Goal: Task Accomplishment & Management: Manage account settings

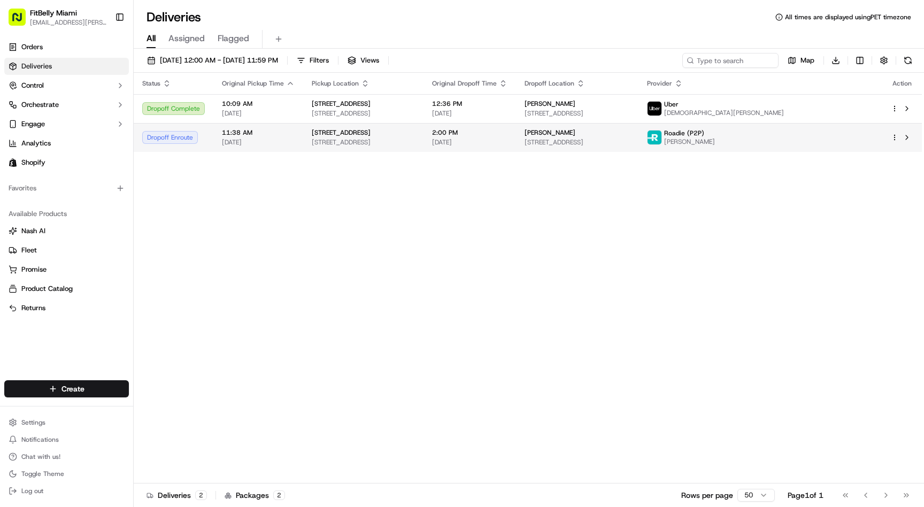
click at [204, 143] on div "Dropoff Enroute" at bounding box center [173, 137] width 63 height 13
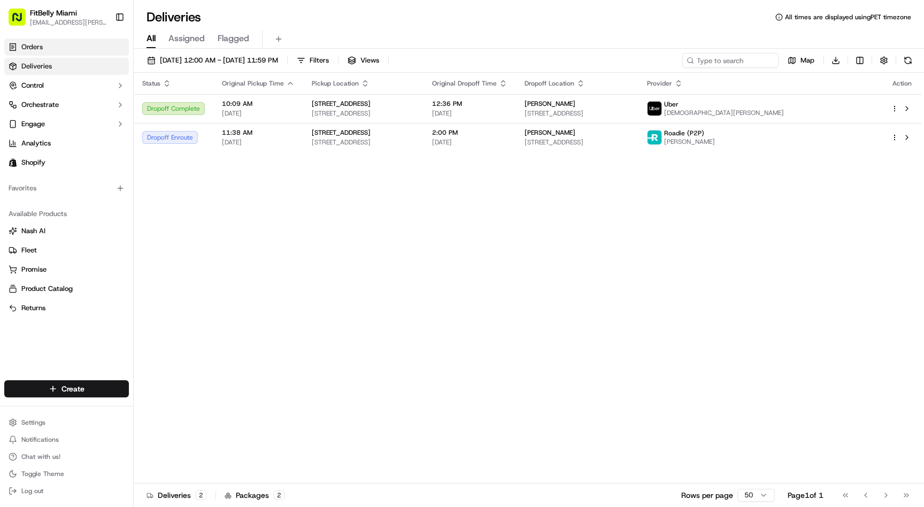
click at [61, 53] on link "Orders" at bounding box center [66, 47] width 125 height 17
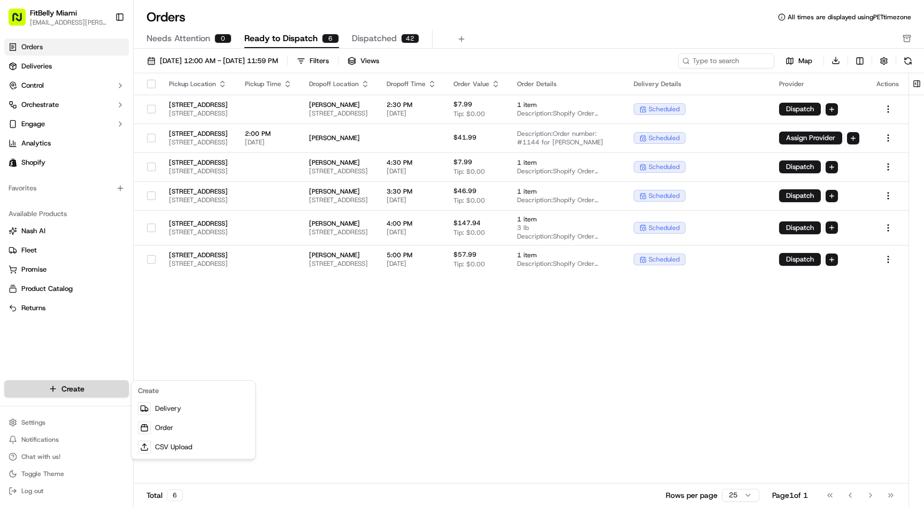
click at [67, 390] on html "FitBelly Miami [EMAIL_ADDRESS][PERSON_NAME][DOMAIN_NAME] Toggle Sidebar Orders …" at bounding box center [462, 253] width 924 height 507
click at [179, 426] on link "Order" at bounding box center [193, 427] width 119 height 19
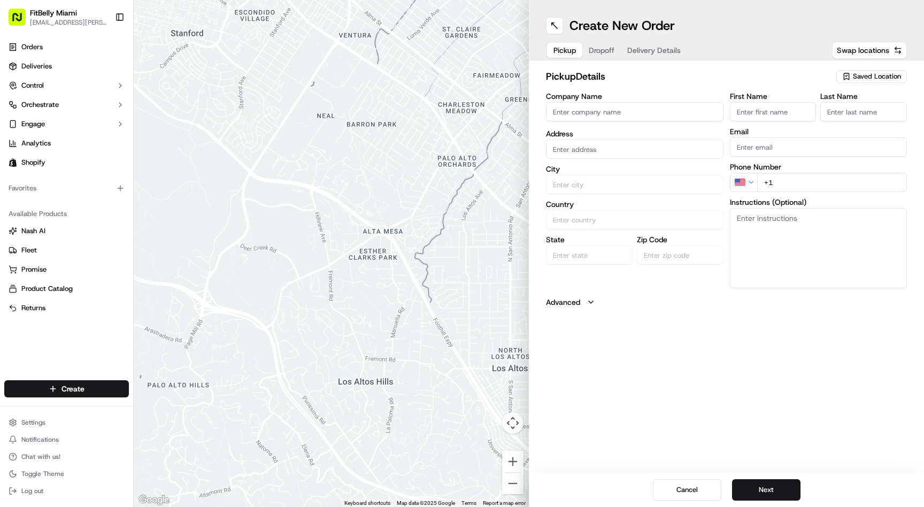
click at [630, 110] on input "Company Name" at bounding box center [635, 111] width 178 height 19
click at [749, 116] on input "First Name" at bounding box center [773, 111] width 87 height 19
click at [595, 125] on div "Company Name Andrea Jaramillo Address City Country State Zip Code" at bounding box center [635, 192] width 178 height 198
click at [595, 116] on input "[PERSON_NAME]" at bounding box center [635, 111] width 178 height 19
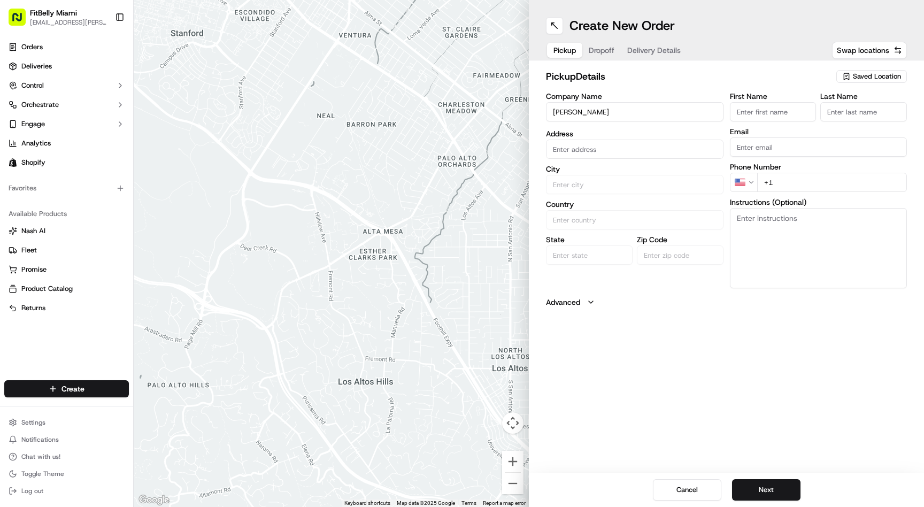
click at [595, 116] on input "[PERSON_NAME]" at bounding box center [635, 111] width 178 height 19
type input "FitBelly Miami"
click at [764, 113] on input "First Name" at bounding box center [773, 111] width 87 height 19
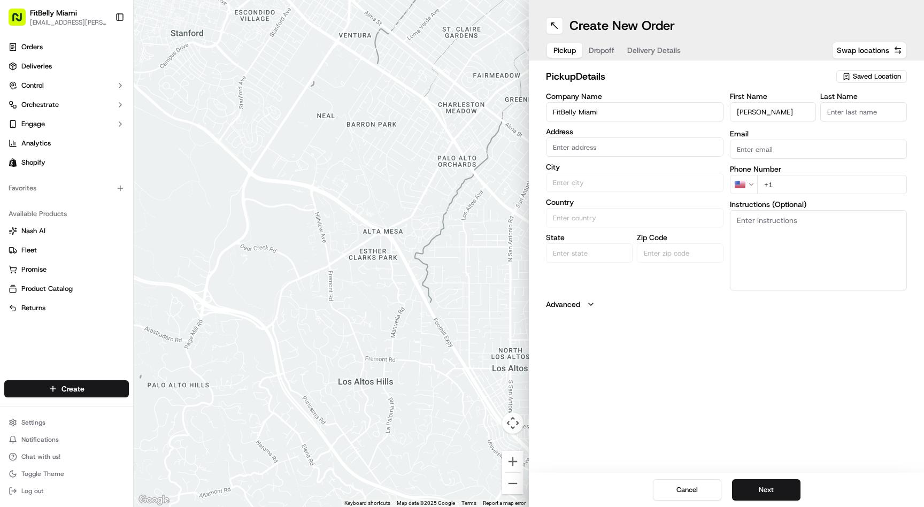
type input "[PERSON_NAME]"
click at [569, 150] on input "text" at bounding box center [635, 146] width 178 height 19
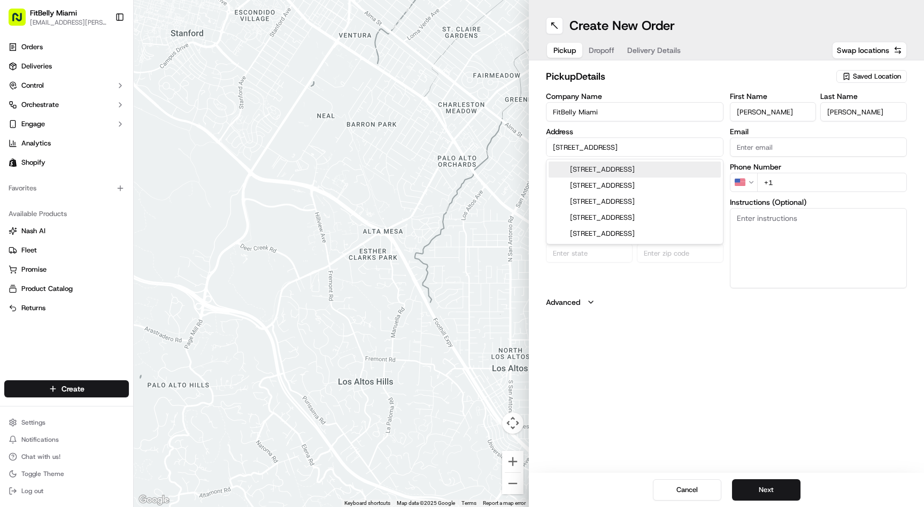
click at [622, 166] on div "9880 Southwest 87th Avenue, Miami, FL" at bounding box center [635, 170] width 172 height 16
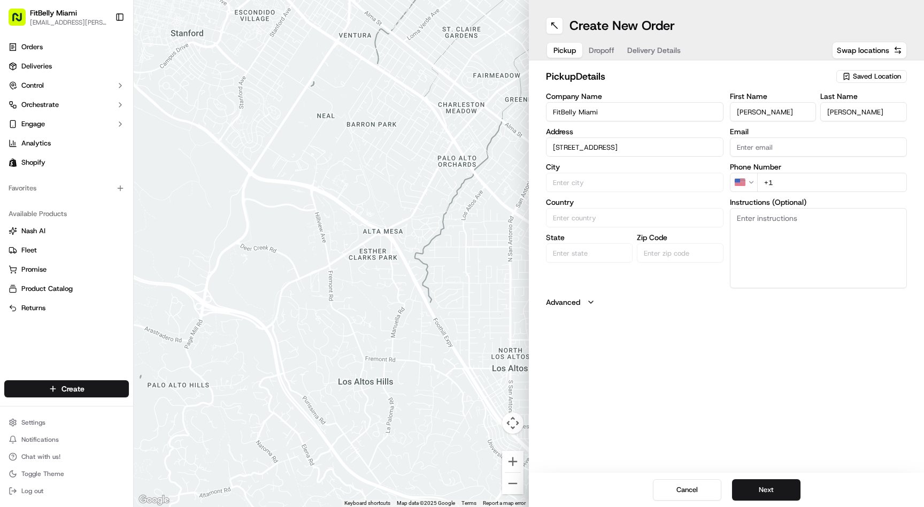
type input "[STREET_ADDRESS]"
type input "[GEOGRAPHIC_DATA]"
type input "United States"
type input "FL"
type input "33176"
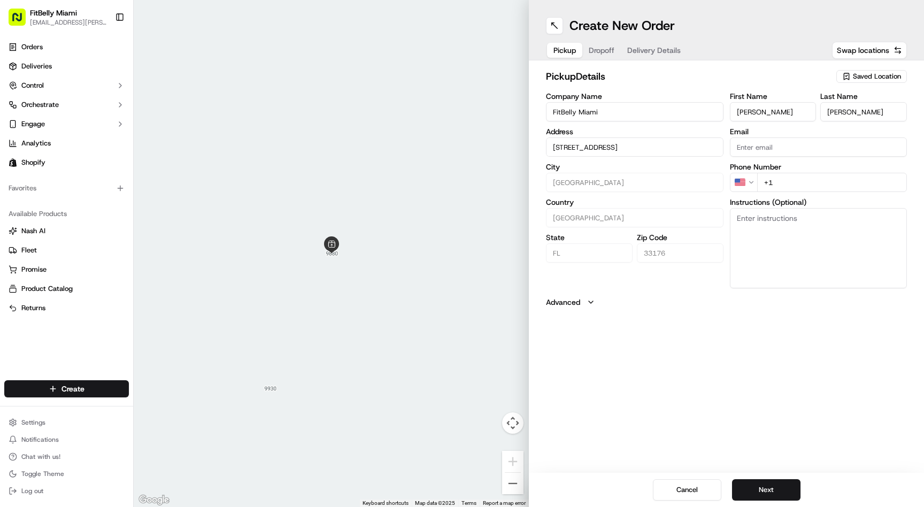
type input "[STREET_ADDRESS]"
click at [806, 179] on input "+1" at bounding box center [832, 182] width 150 height 19
type input "[PHONE_NUMBER]"
click at [765, 491] on button "Next" at bounding box center [766, 489] width 68 height 21
click at [612, 114] on input "Company Name" at bounding box center [635, 111] width 178 height 19
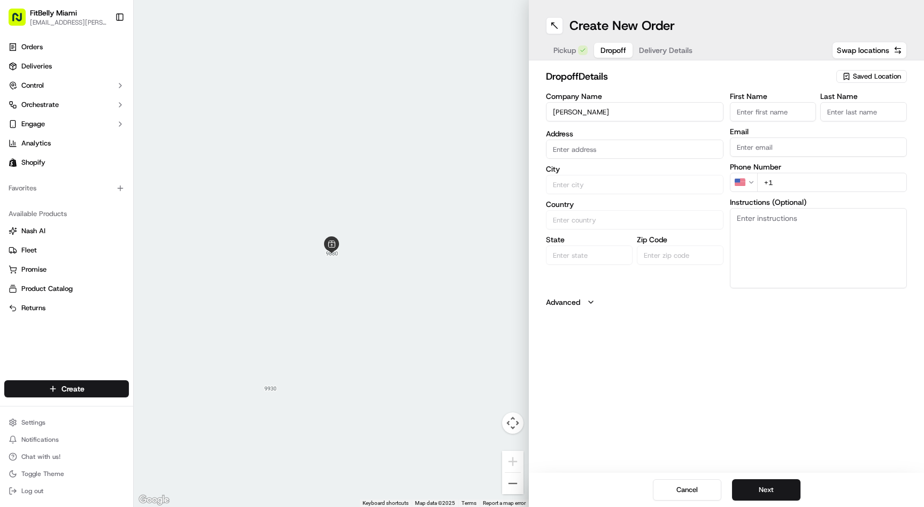
type input "[PERSON_NAME]"
click at [747, 109] on input "First Name" at bounding box center [773, 111] width 87 height 19
type input "Andrea"
type input "Jaramillo"
click at [634, 147] on input "text" at bounding box center [635, 146] width 178 height 19
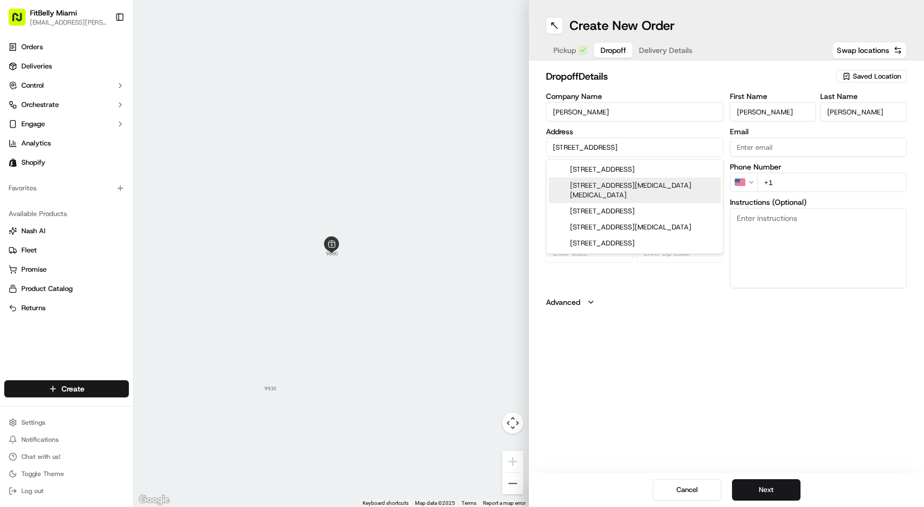
click at [646, 186] on div "4449 Northwest 93rd Doral Court, Doral, FL" at bounding box center [635, 191] width 172 height 26
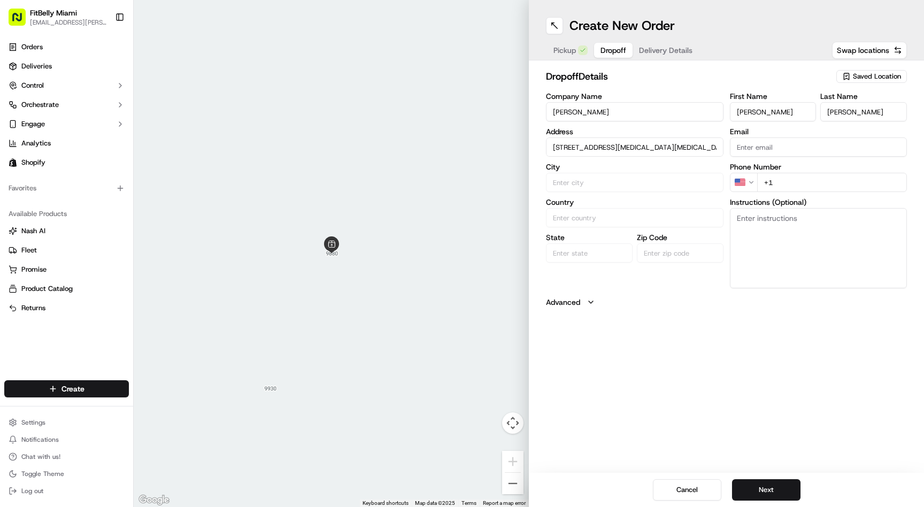
type input "[STREET_ADDRESS][MEDICAL_DATA][MEDICAL_DATA]"
type input "Doral"
type input "United States"
type input "FL"
type input "33178"
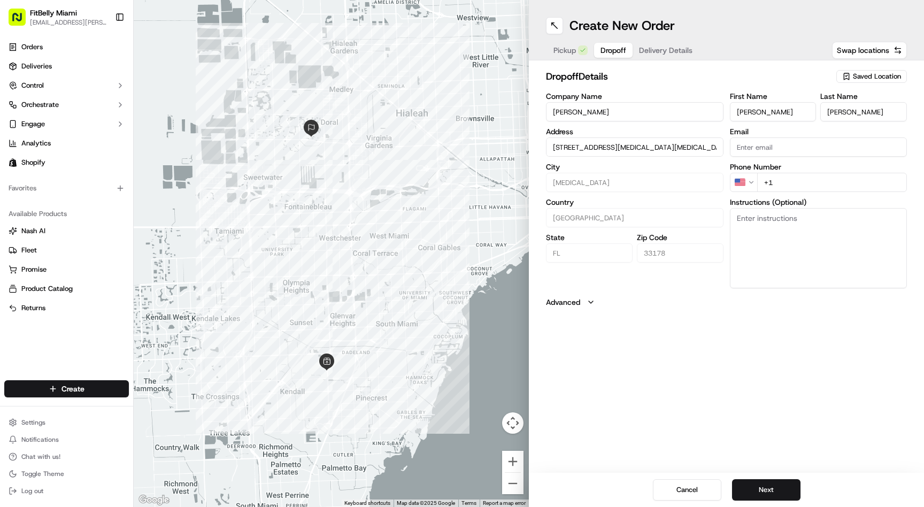
type input "[STREET_ADDRESS][MEDICAL_DATA][MEDICAL_DATA]"
click at [803, 183] on input "+1" at bounding box center [832, 182] width 150 height 19
type input "+1 786 542 3420"
click at [796, 228] on textarea "Instructions (Optional)" at bounding box center [819, 248] width 178 height 80
click at [767, 485] on button "Next" at bounding box center [766, 489] width 68 height 21
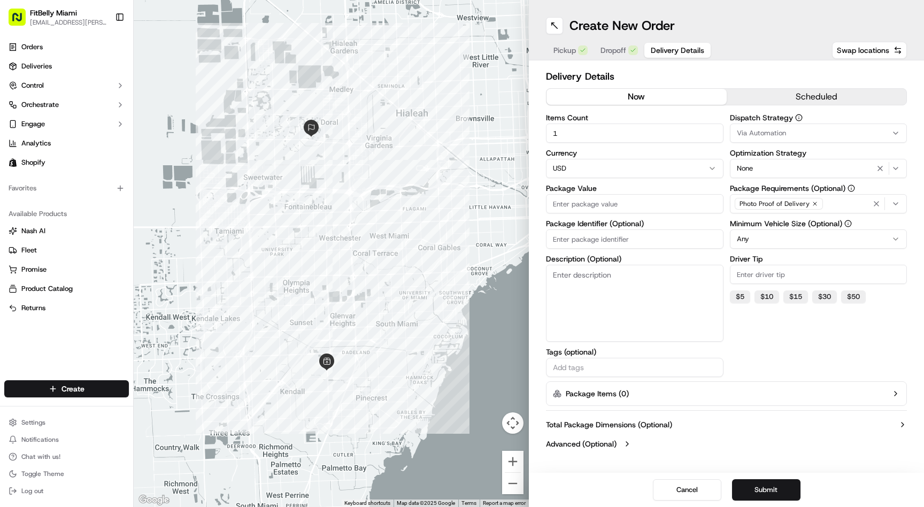
click at [691, 392] on button "Package Items ( 0 )" at bounding box center [726, 393] width 361 height 25
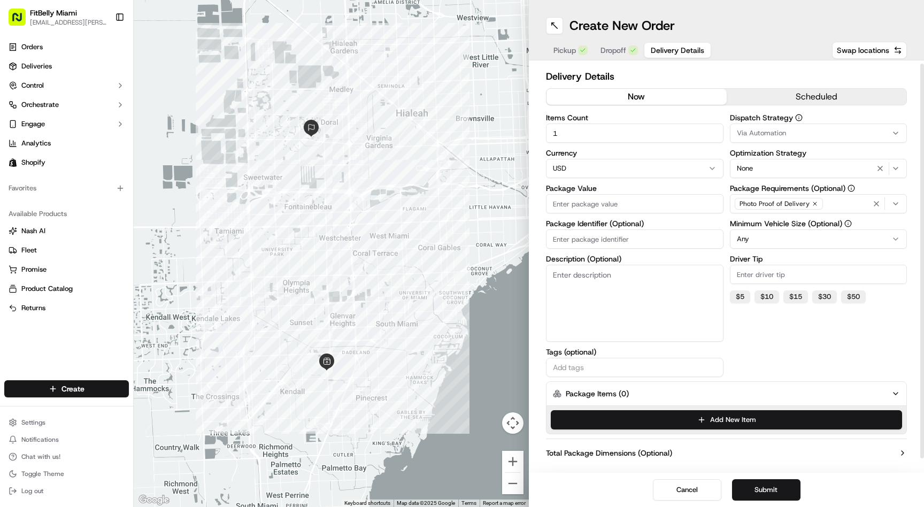
scroll to position [18, 0]
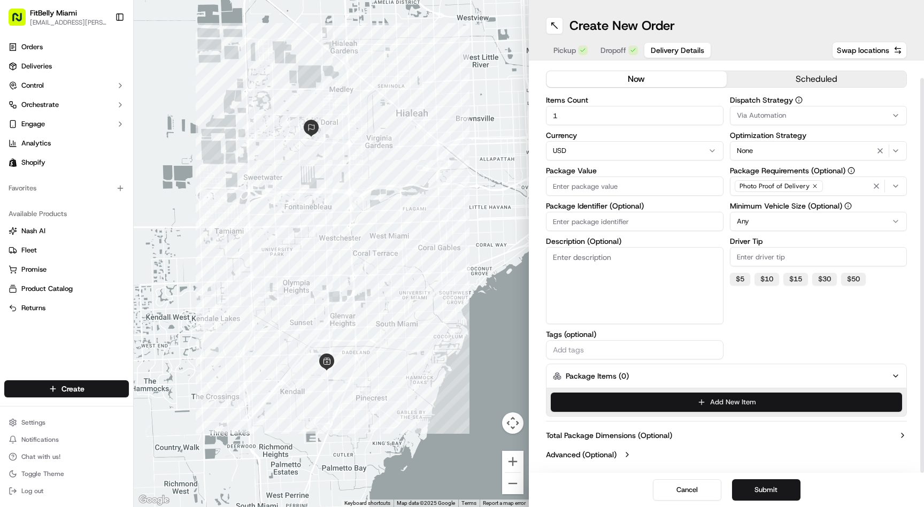
click at [716, 403] on button "Add New Item" at bounding box center [726, 402] width 351 height 19
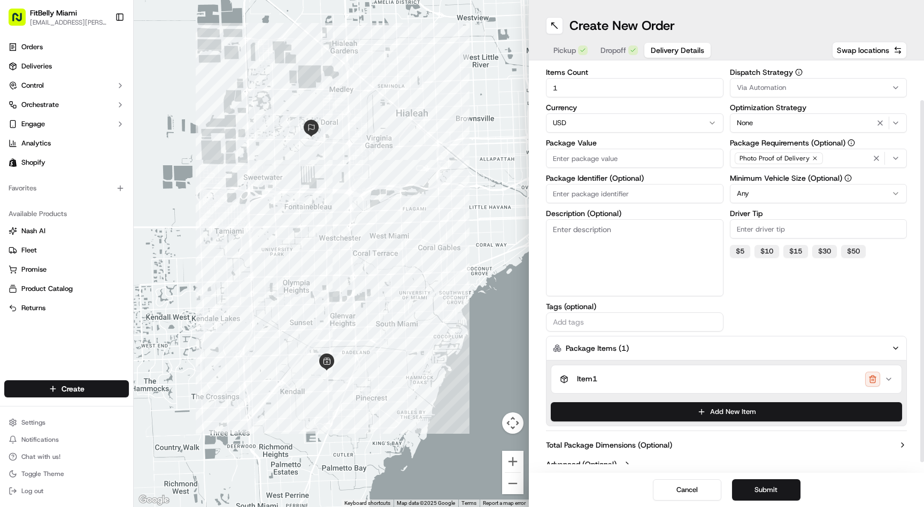
scroll to position [55, 0]
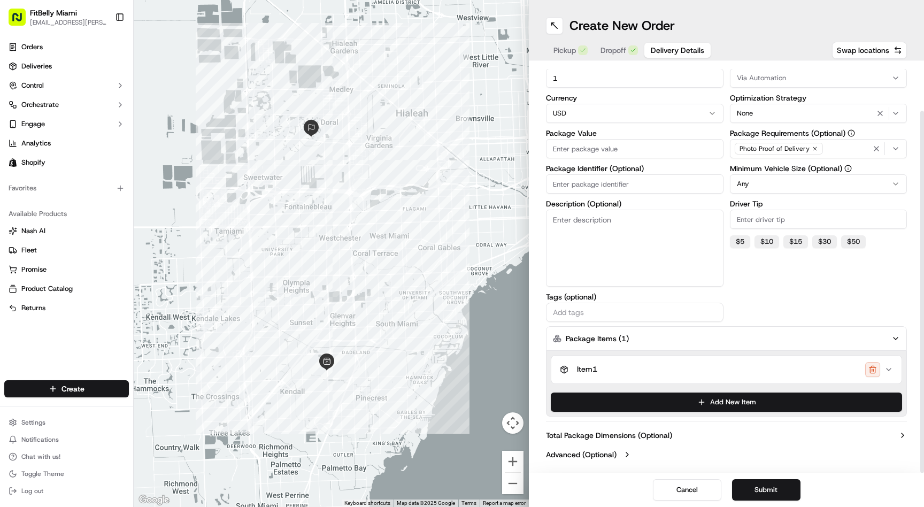
click at [742, 370] on div "Item 1" at bounding box center [722, 369] width 325 height 15
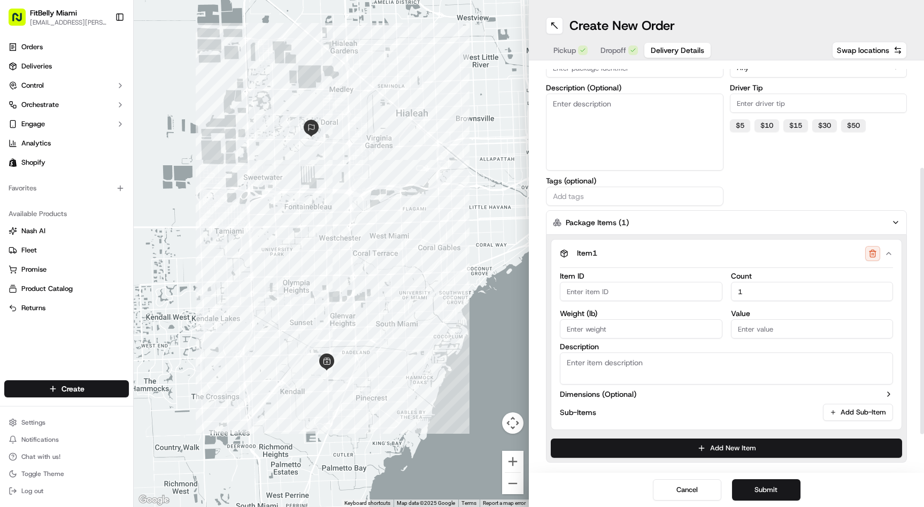
scroll to position [217, 0]
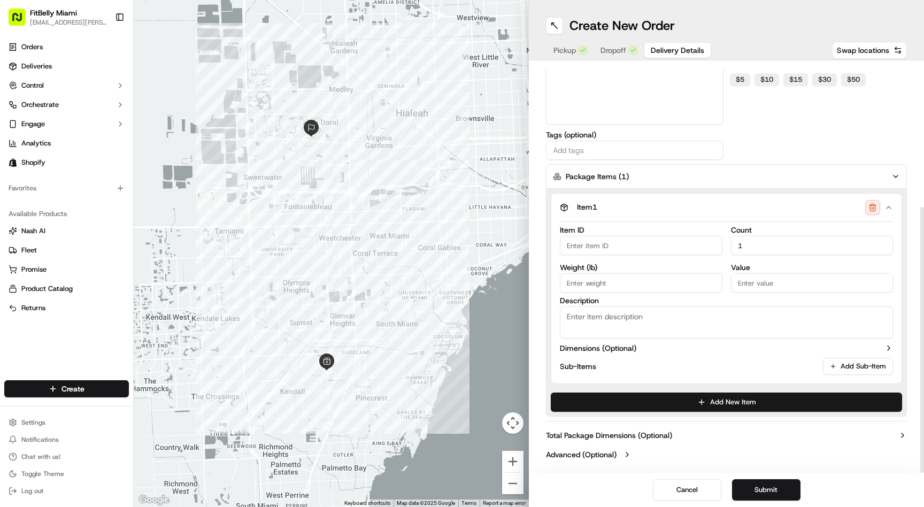
click at [627, 241] on input "Item ID" at bounding box center [641, 245] width 163 height 19
type input "1"
click at [764, 493] on button "Submit" at bounding box center [766, 489] width 68 height 21
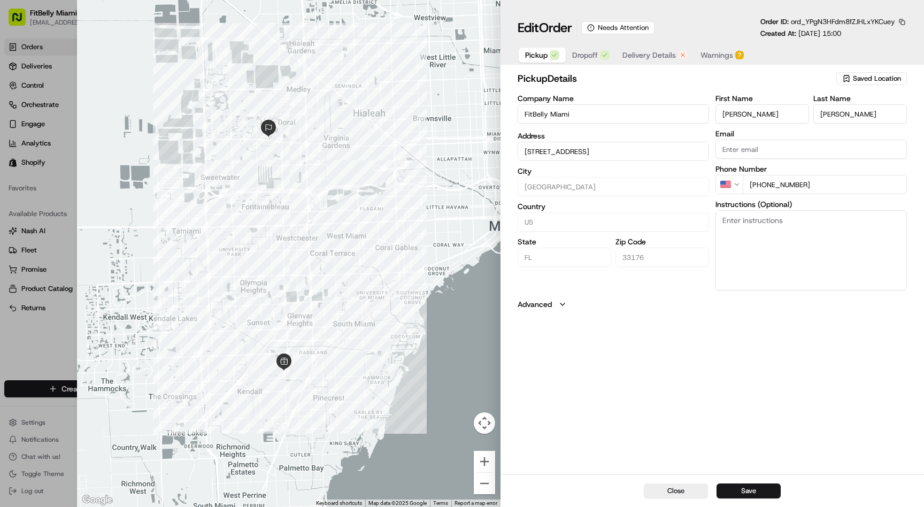
click at [723, 56] on span "Warnings" at bounding box center [717, 55] width 33 height 11
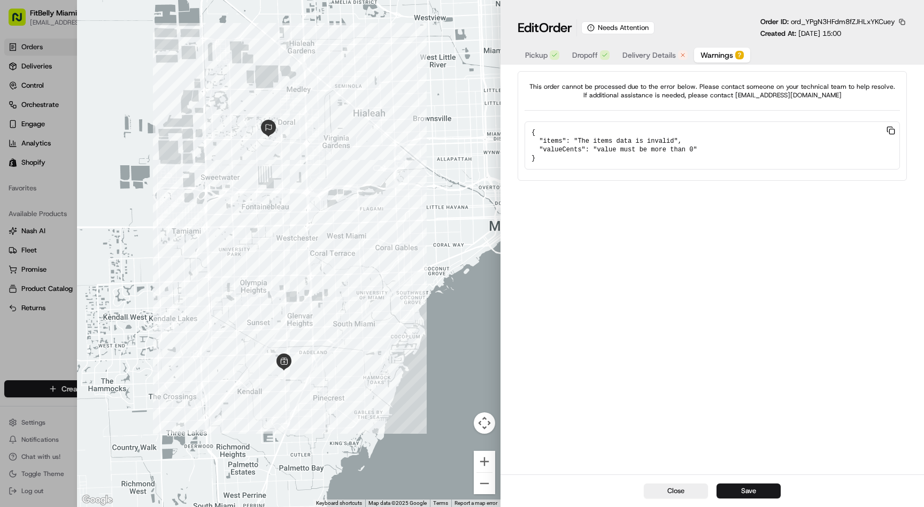
click at [662, 51] on span "Delivery Details" at bounding box center [649, 55] width 53 height 11
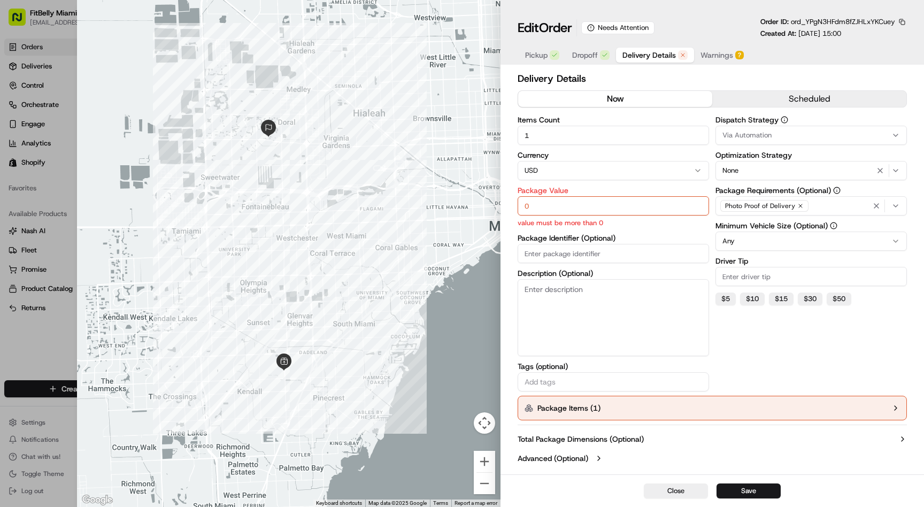
click at [550, 205] on input "0" at bounding box center [613, 205] width 191 height 19
type input "0"
click at [743, 484] on button "Save" at bounding box center [749, 491] width 64 height 15
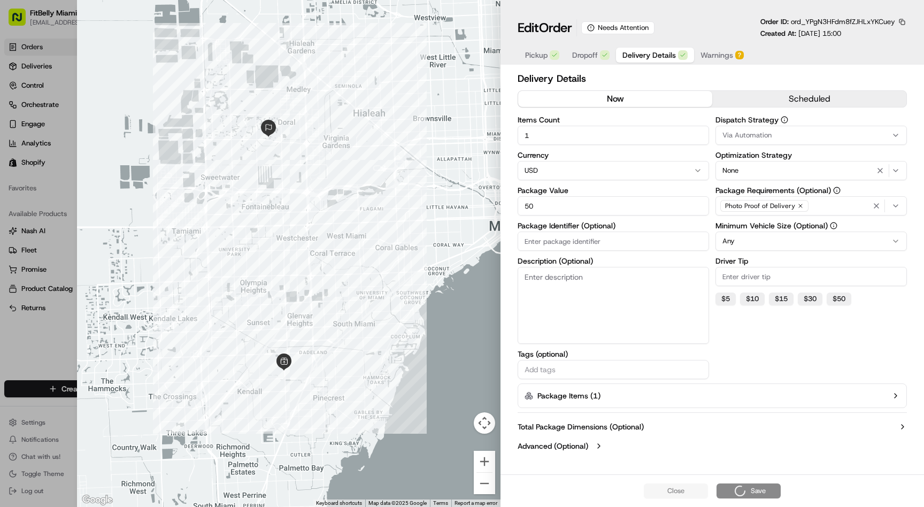
type input "0"
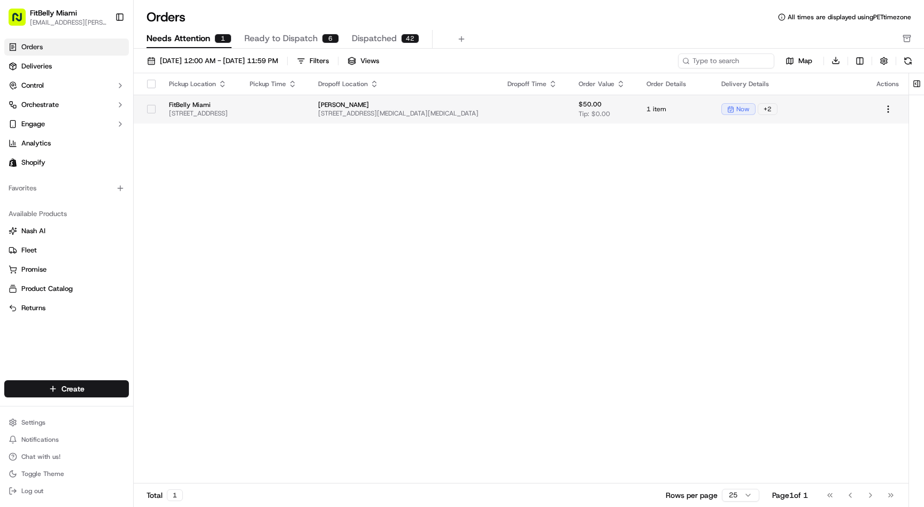
click at [310, 103] on td at bounding box center [275, 109] width 68 height 29
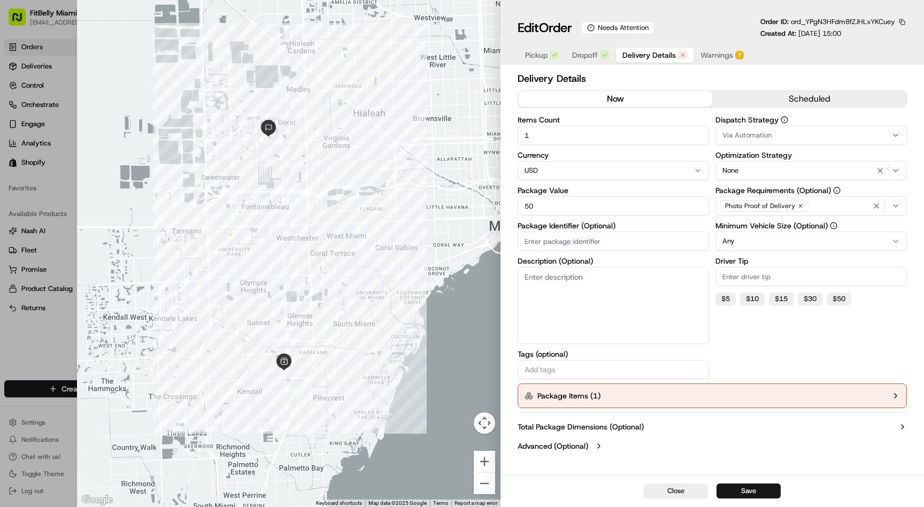
click at [650, 397] on button "Package Items ( 1 )" at bounding box center [712, 395] width 389 height 25
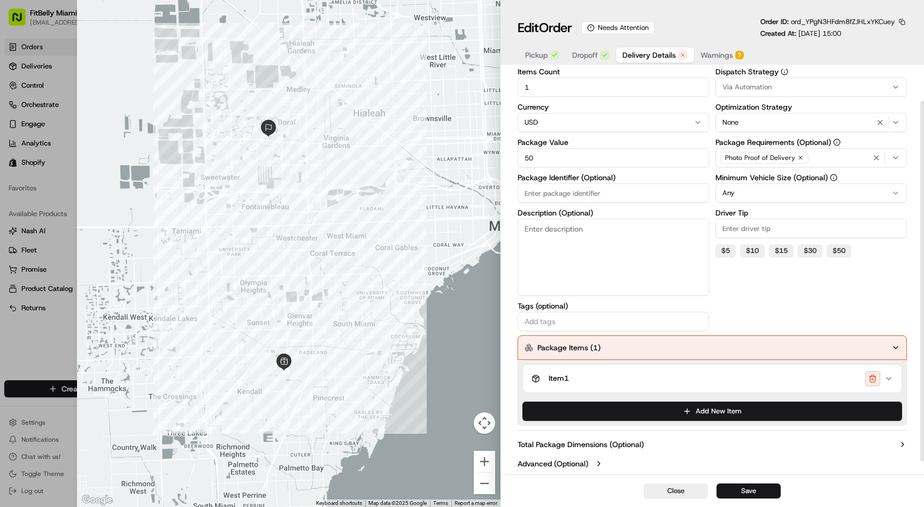
scroll to position [50, 0]
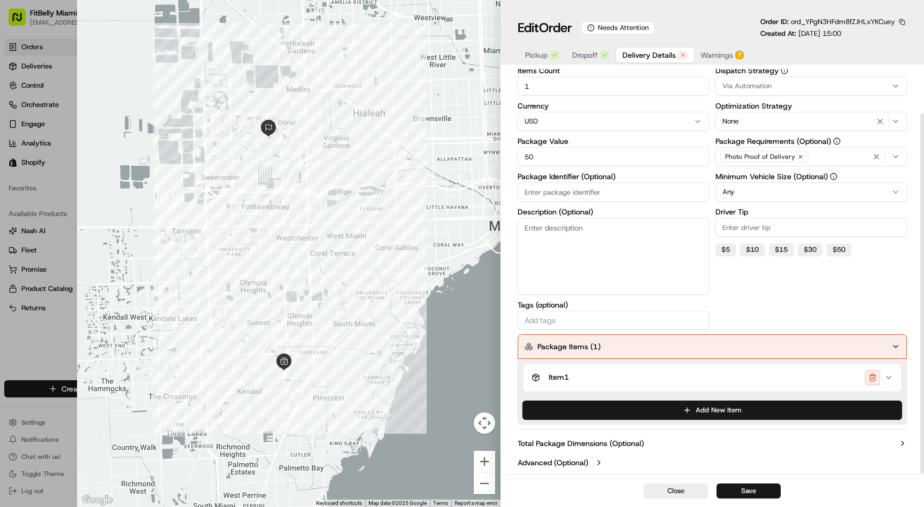
click at [733, 382] on div "Item 1" at bounding box center [708, 377] width 353 height 15
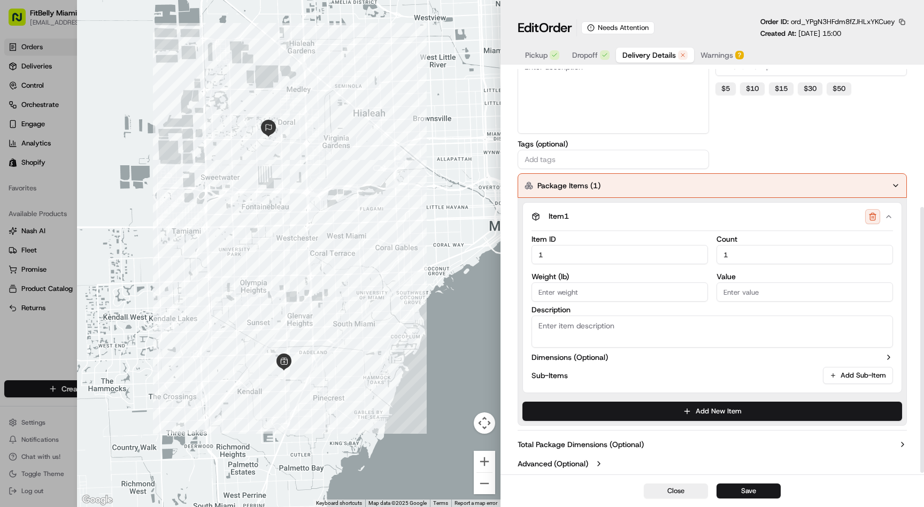
scroll to position [212, 0]
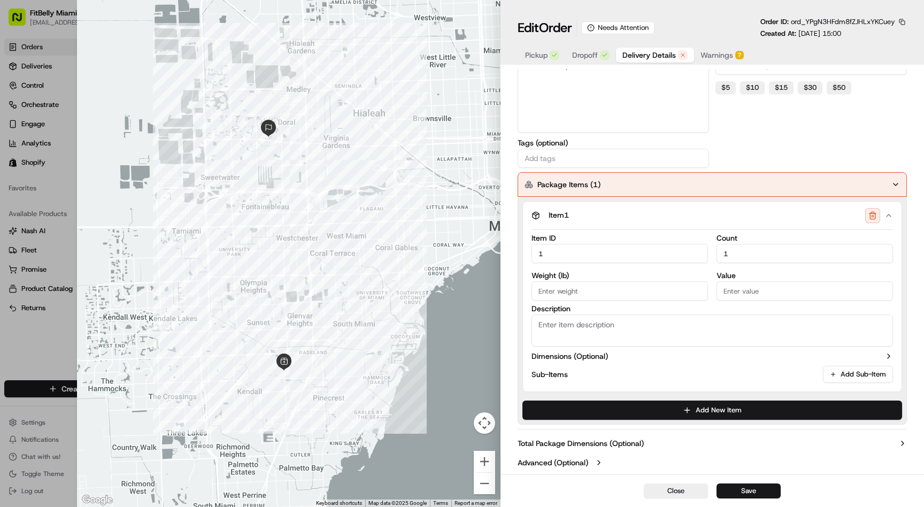
click at [751, 293] on input "Value" at bounding box center [805, 290] width 177 height 19
type input "50"
click at [746, 487] on button "Save" at bounding box center [749, 491] width 64 height 15
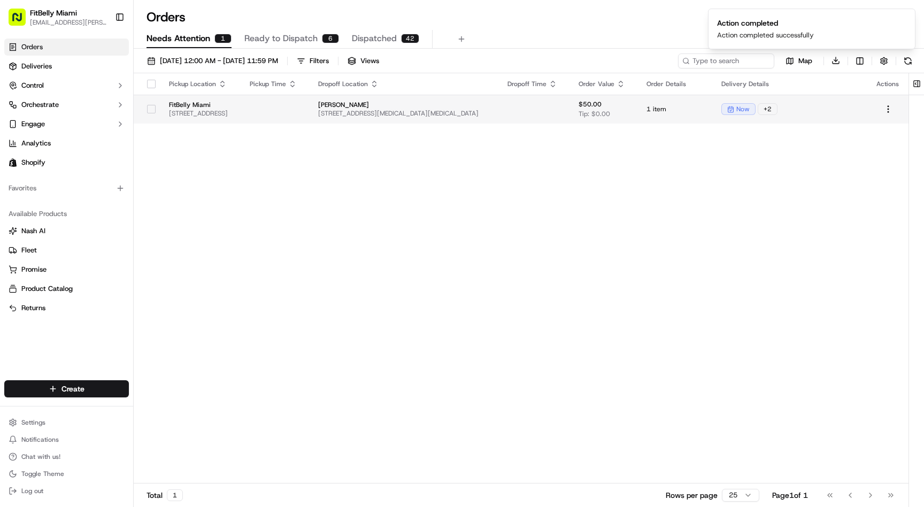
click at [490, 104] on span "[PERSON_NAME]" at bounding box center [404, 105] width 172 height 9
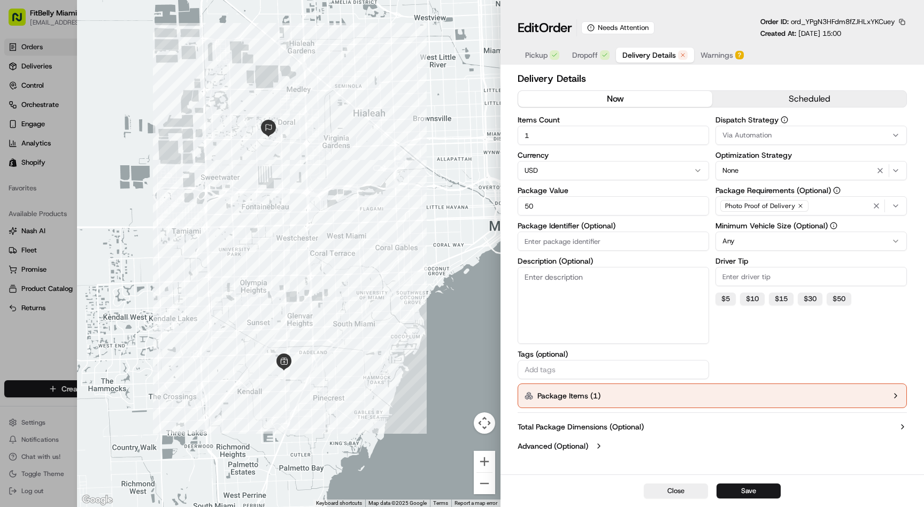
click at [655, 389] on button "Package Items ( 1 )" at bounding box center [712, 395] width 389 height 25
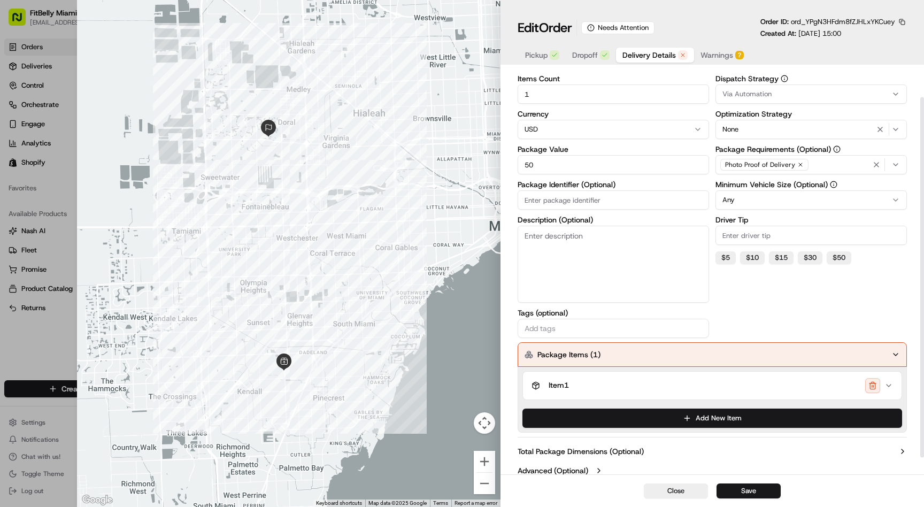
scroll to position [50, 0]
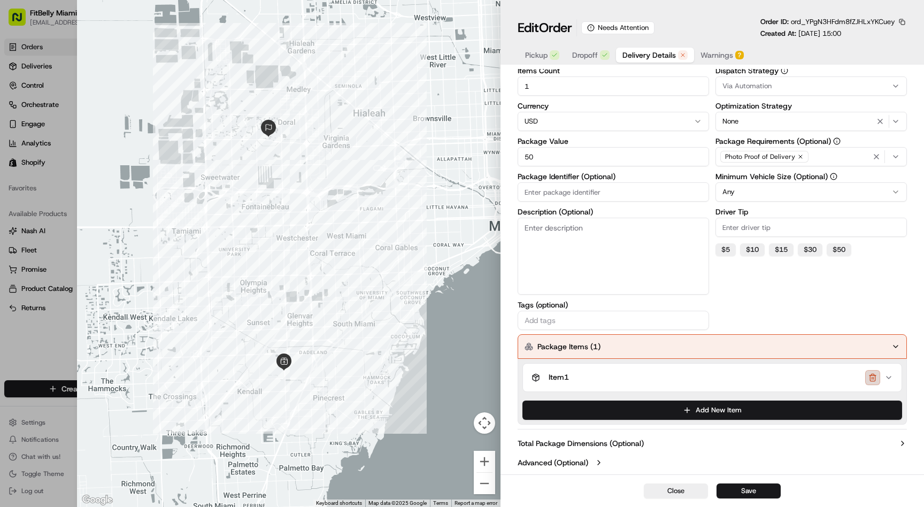
click at [874, 377] on button "button" at bounding box center [872, 377] width 15 height 15
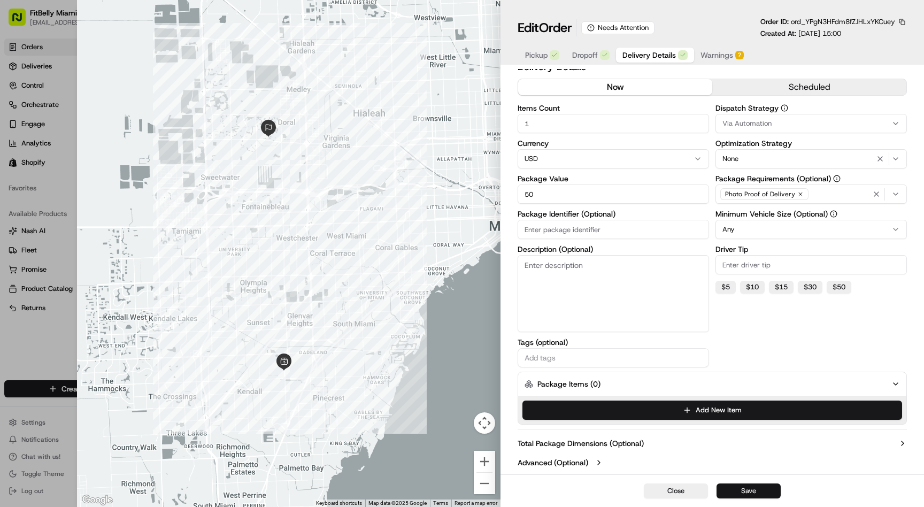
click at [742, 487] on button "Save" at bounding box center [749, 491] width 64 height 15
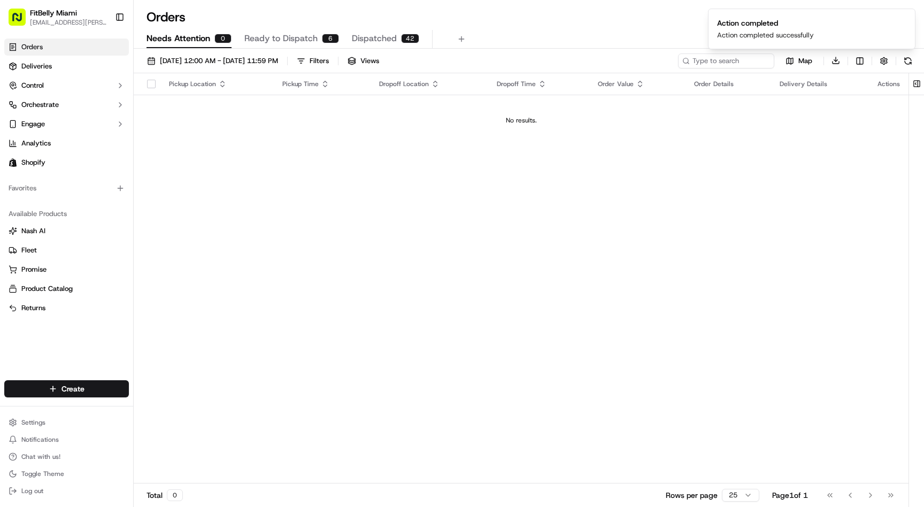
click at [282, 35] on span "Ready to Dispatch" at bounding box center [280, 38] width 73 height 13
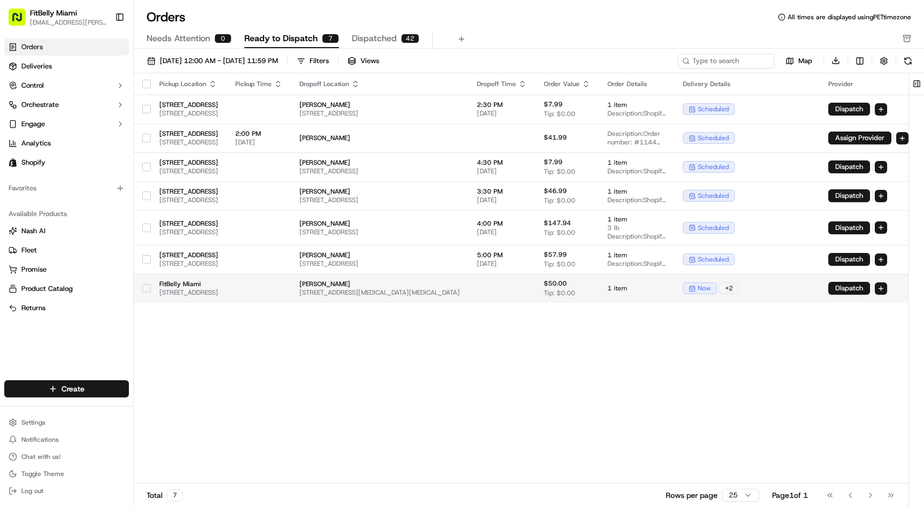
click at [148, 287] on button "button" at bounding box center [146, 288] width 9 height 9
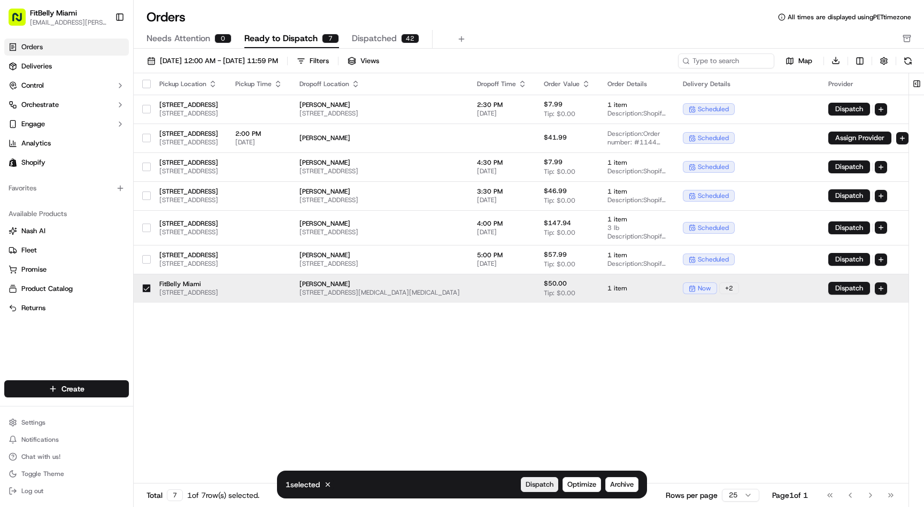
click at [547, 484] on span "Dispatch" at bounding box center [540, 485] width 28 height 10
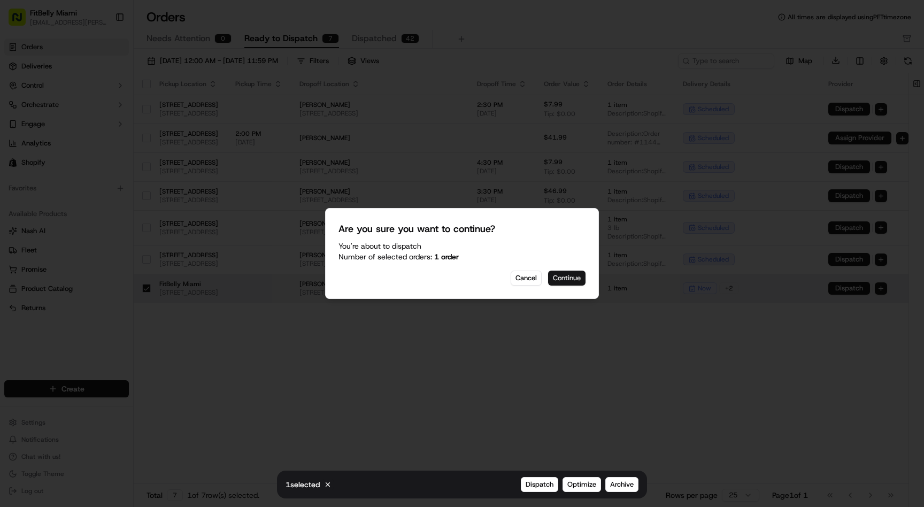
click at [573, 277] on button "Continue" at bounding box center [566, 278] width 37 height 15
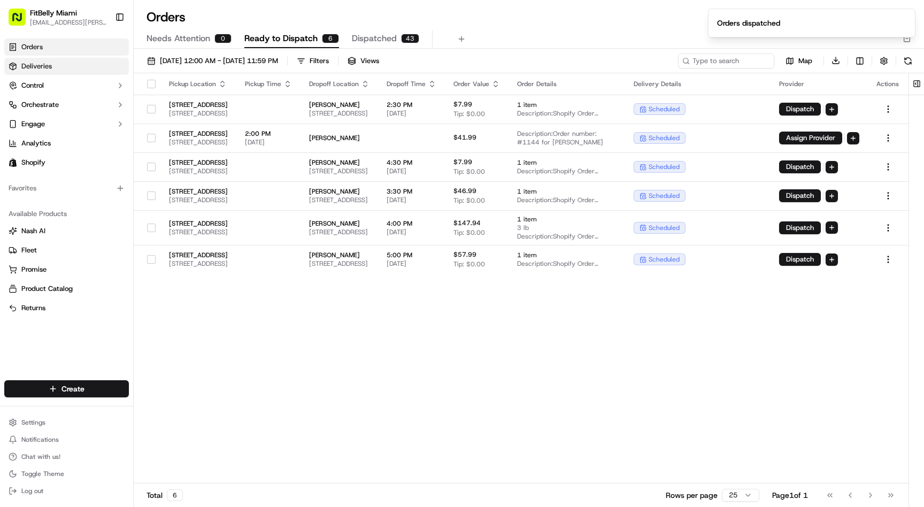
click at [56, 66] on link "Deliveries" at bounding box center [66, 66] width 125 height 17
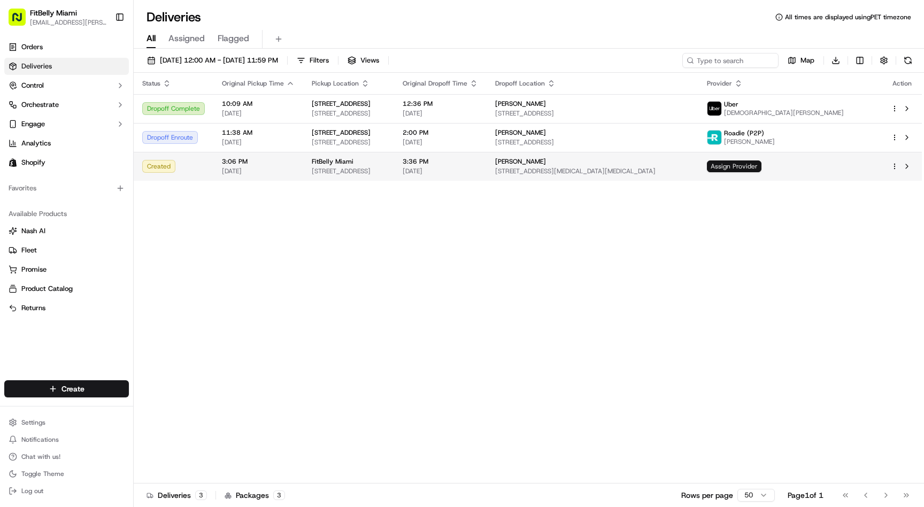
click at [762, 168] on span "Assign Provider" at bounding box center [734, 166] width 55 height 12
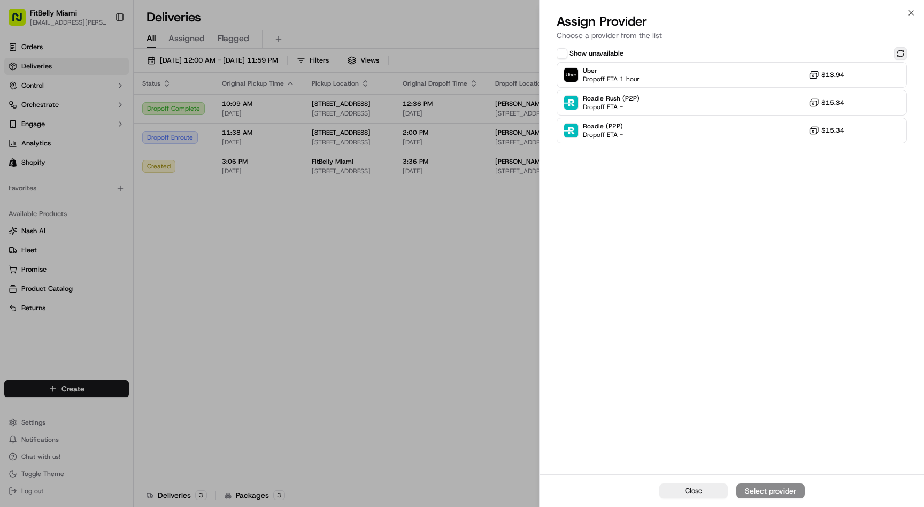
click at [900, 50] on button at bounding box center [900, 53] width 13 height 13
click at [696, 73] on div "Uber Dropoff ETA 1 hour $13.94" at bounding box center [732, 75] width 350 height 26
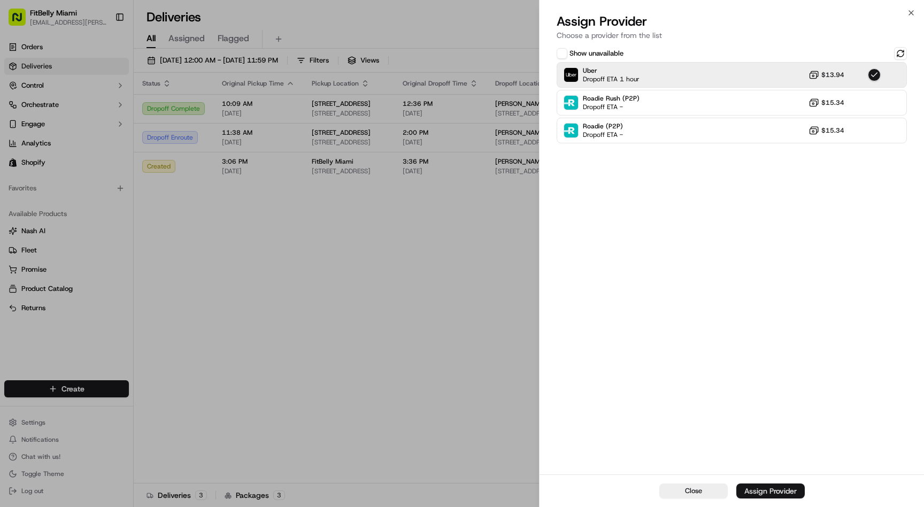
click at [780, 490] on div "Assign Provider" at bounding box center [771, 491] width 52 height 11
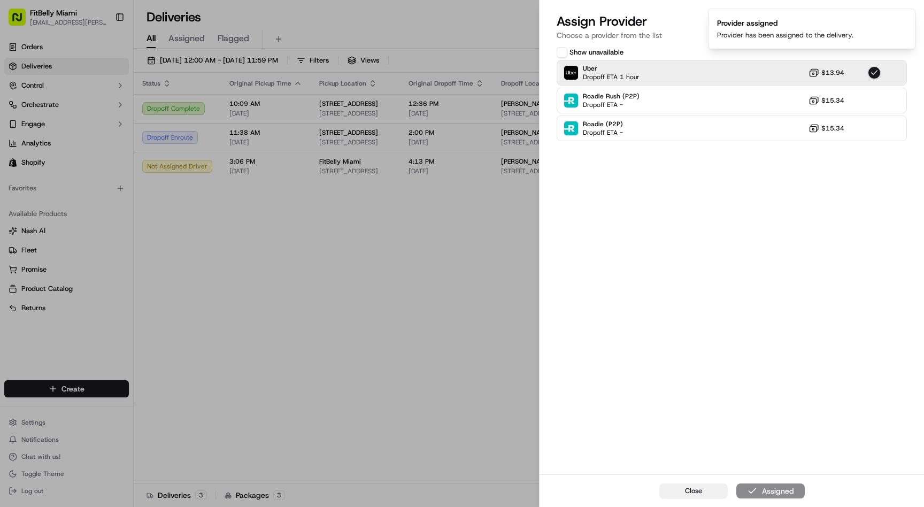
click at [691, 489] on span "Close" at bounding box center [693, 491] width 17 height 10
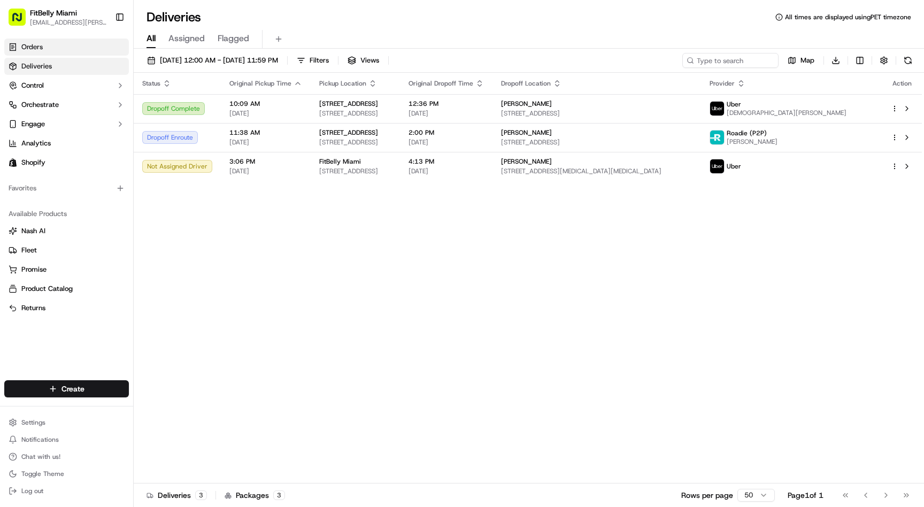
click at [63, 43] on link "Orders" at bounding box center [66, 47] width 125 height 17
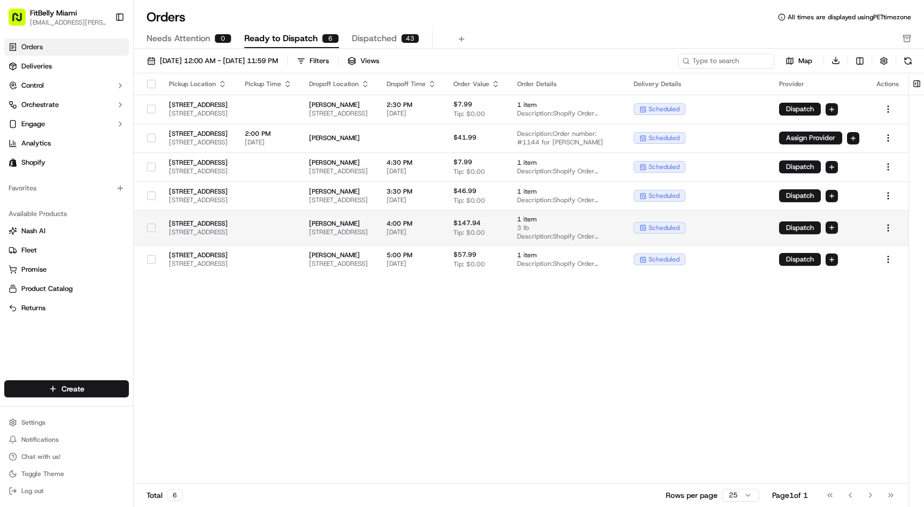
click at [301, 226] on td at bounding box center [268, 227] width 64 height 35
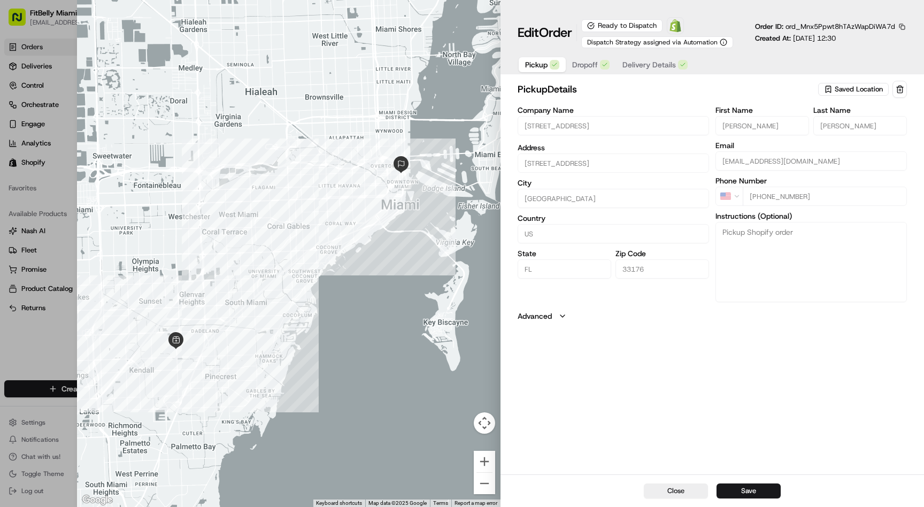
click at [658, 62] on span "Delivery Details" at bounding box center [649, 64] width 53 height 11
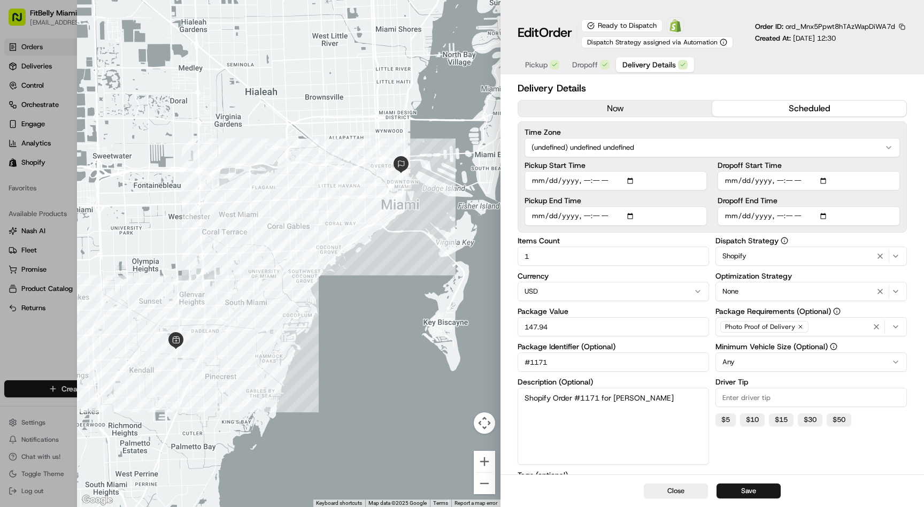
click at [779, 183] on input "Dropoff Start Time" at bounding box center [809, 180] width 182 height 19
type input "2025-09-19T15:15"
click at [780, 217] on input "Dropoff End Time" at bounding box center [809, 215] width 182 height 19
type input "[DATE]T17:00"
click at [778, 216] on input "Dropoff End Time" at bounding box center [809, 215] width 182 height 19
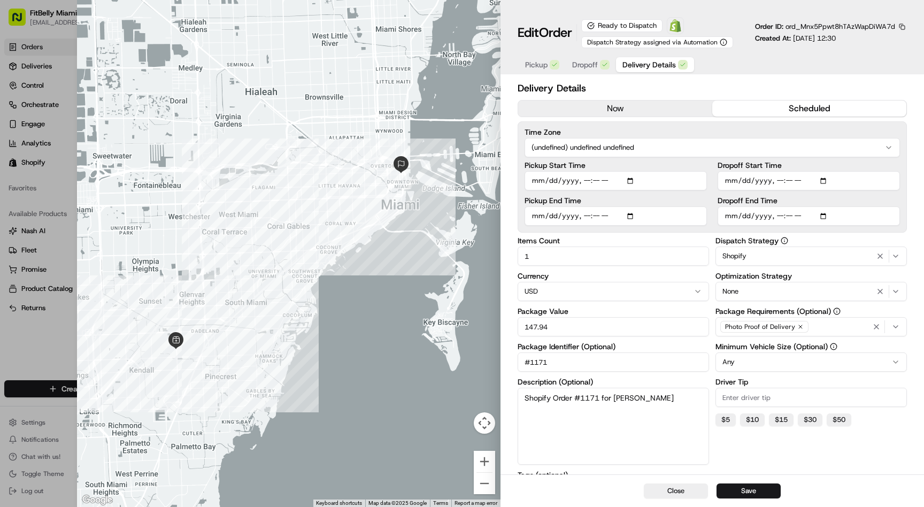
type input "2025-09-19T16:45"
click at [754, 489] on button "Save" at bounding box center [749, 491] width 64 height 15
click at [780, 219] on input "Dropoff End Time" at bounding box center [809, 215] width 182 height 19
click at [793, 217] on input "Dropoff End Time" at bounding box center [809, 215] width 182 height 19
type input "[DATE]T17:15"
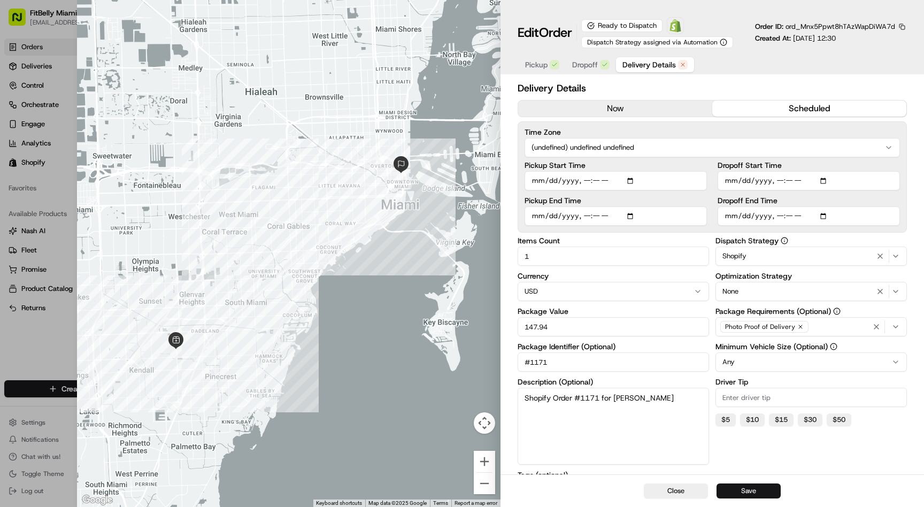
click at [754, 490] on button "Save" at bounding box center [749, 491] width 64 height 15
click at [686, 487] on button "Close" at bounding box center [676, 491] width 64 height 15
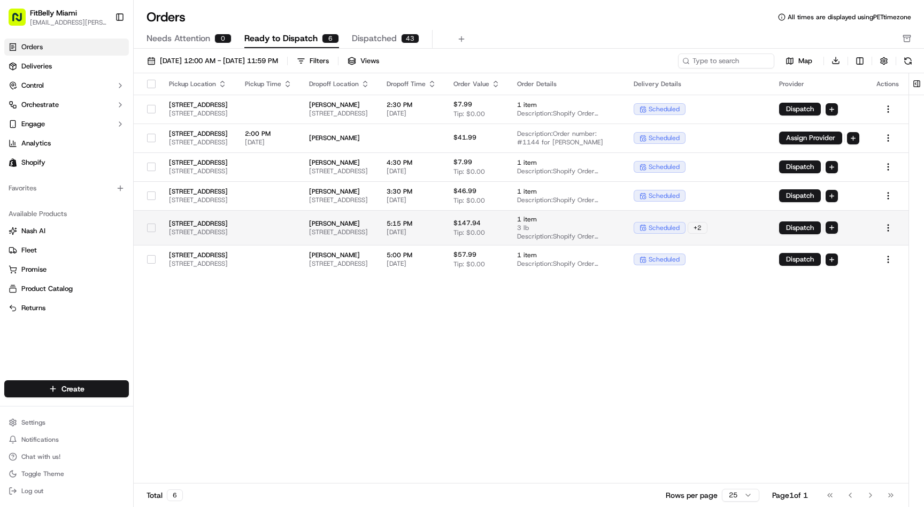
click at [147, 227] on button "button" at bounding box center [151, 228] width 9 height 9
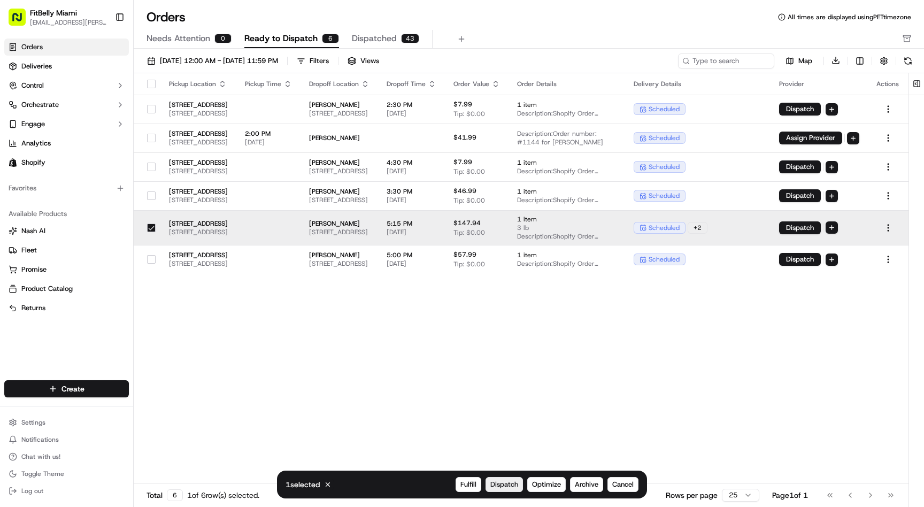
click at [504, 486] on span "Dispatch" at bounding box center [504, 485] width 28 height 10
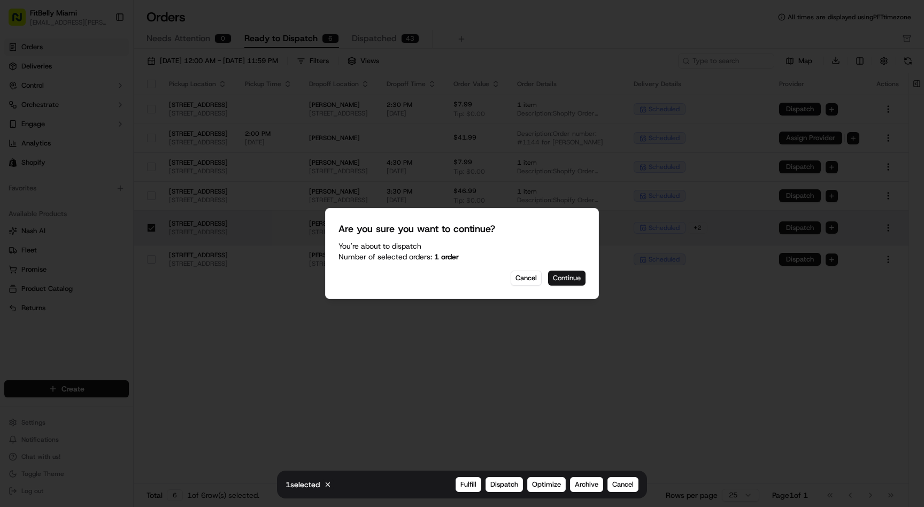
click at [564, 281] on button "Continue" at bounding box center [566, 278] width 37 height 15
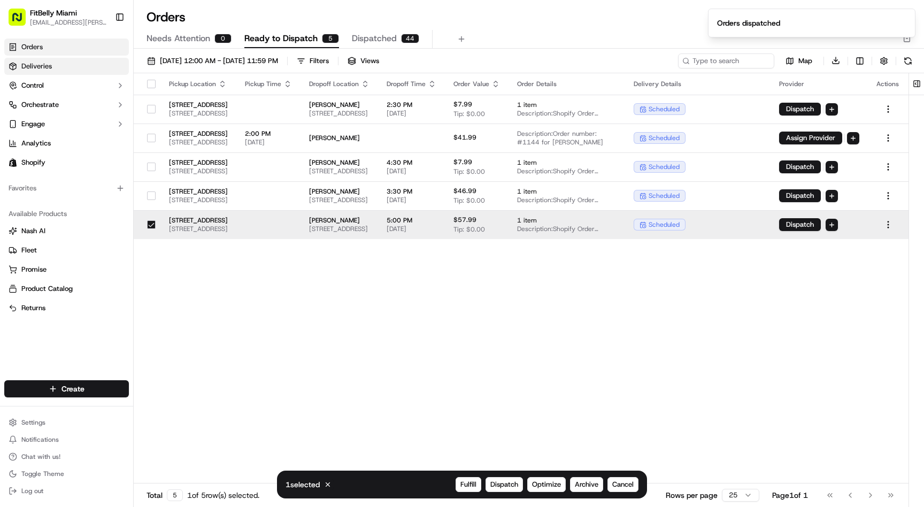
click at [57, 65] on link "Deliveries" at bounding box center [66, 66] width 125 height 17
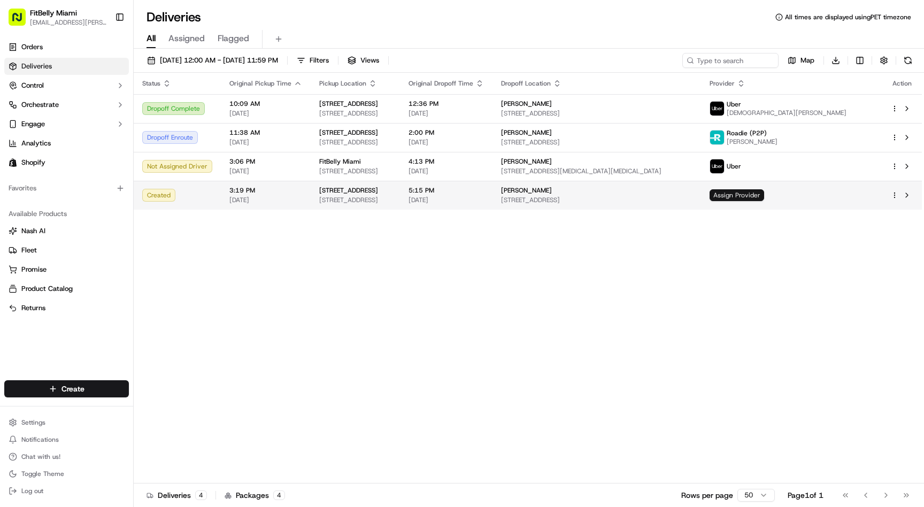
click at [764, 196] on span "Assign Provider" at bounding box center [737, 195] width 55 height 12
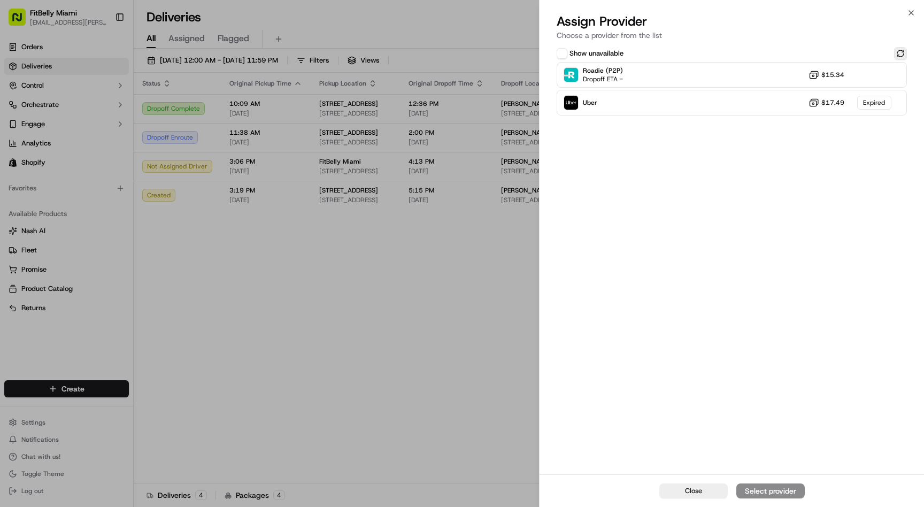
click at [900, 48] on button at bounding box center [900, 53] width 13 height 13
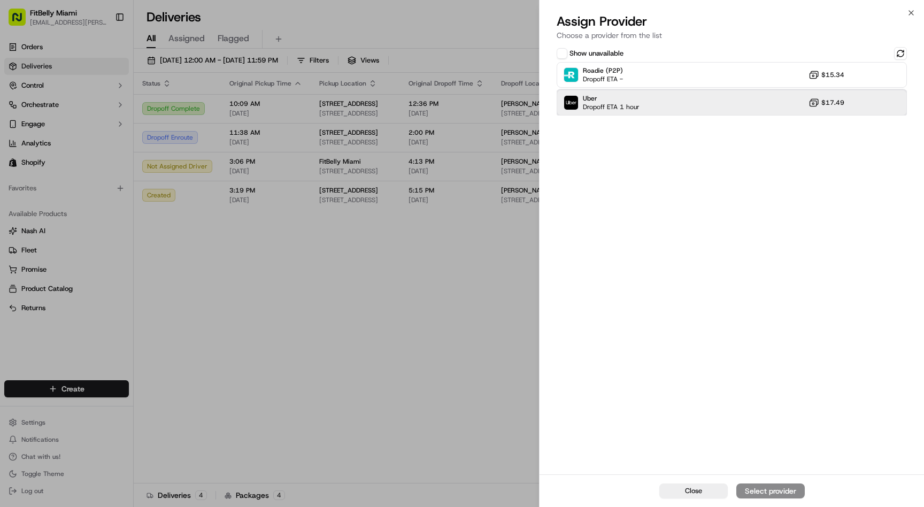
click at [765, 99] on div "Uber Dropoff ETA 1 hour $17.49" at bounding box center [732, 103] width 350 height 26
click at [770, 484] on button "Assign Provider" at bounding box center [771, 491] width 68 height 15
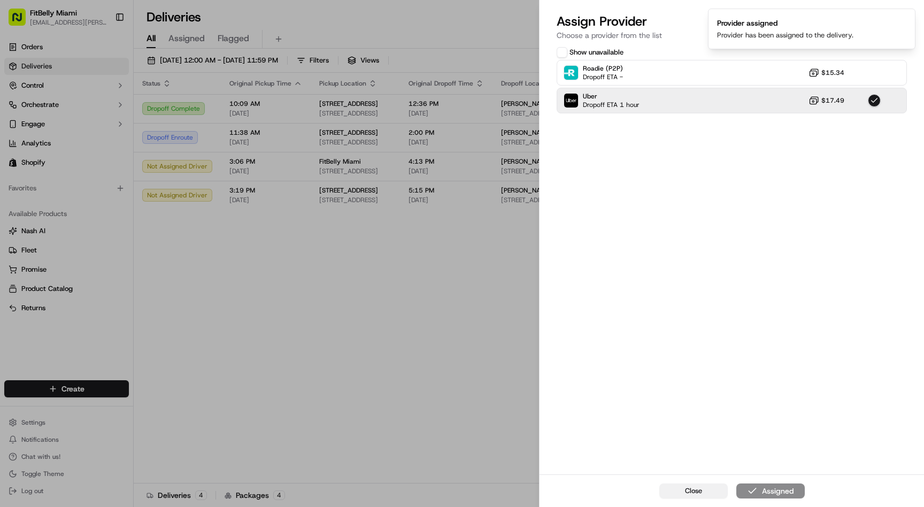
click at [702, 488] on span "Close" at bounding box center [693, 491] width 17 height 10
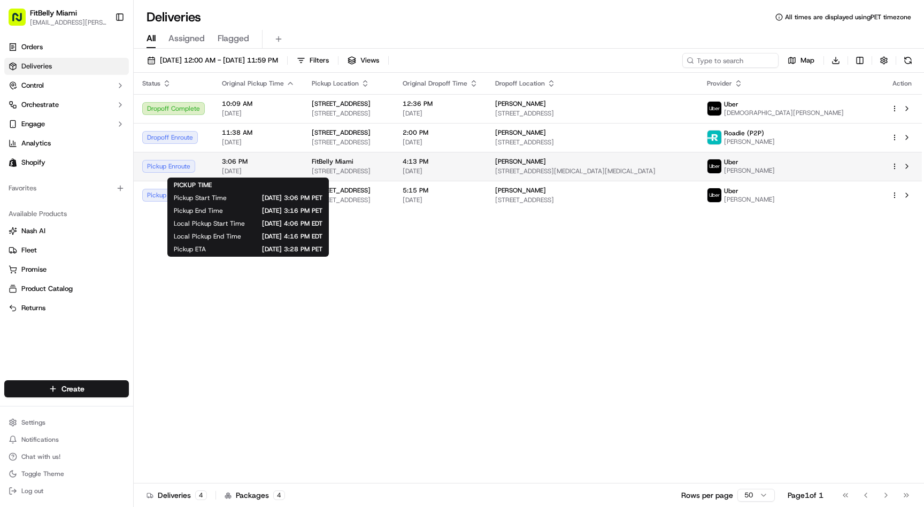
click at [289, 167] on span "[DATE]" at bounding box center [258, 171] width 73 height 9
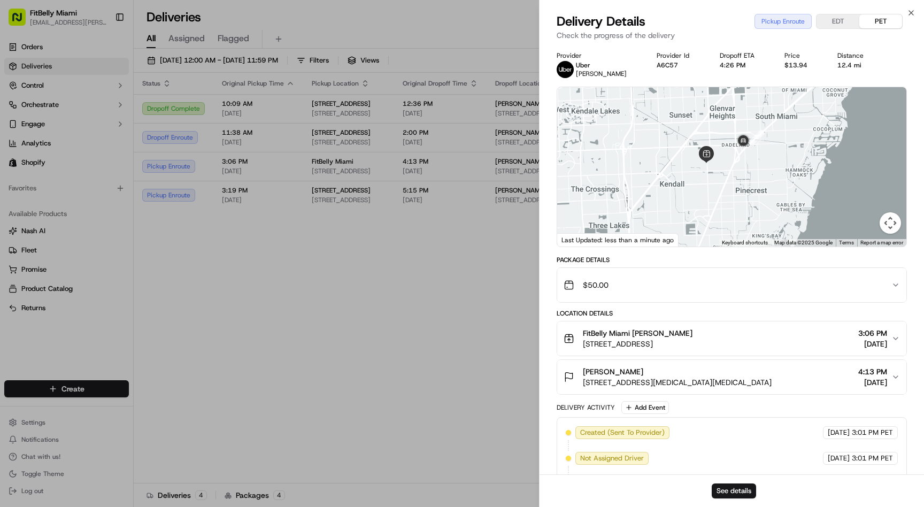
drag, startPoint x: 748, startPoint y: 180, endPoint x: 726, endPoint y: 191, distance: 25.1
click at [726, 191] on div at bounding box center [731, 166] width 349 height 159
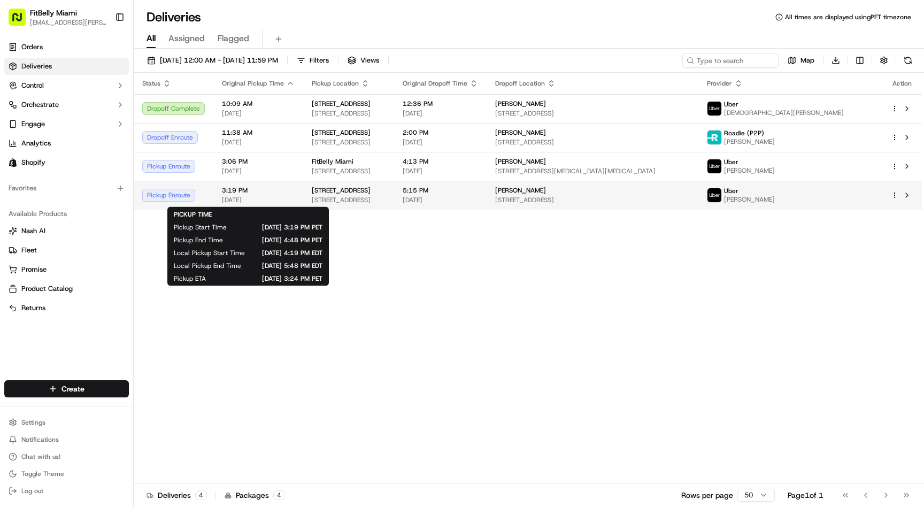
click at [295, 189] on td "3:19 PM [DATE]" at bounding box center [258, 195] width 90 height 29
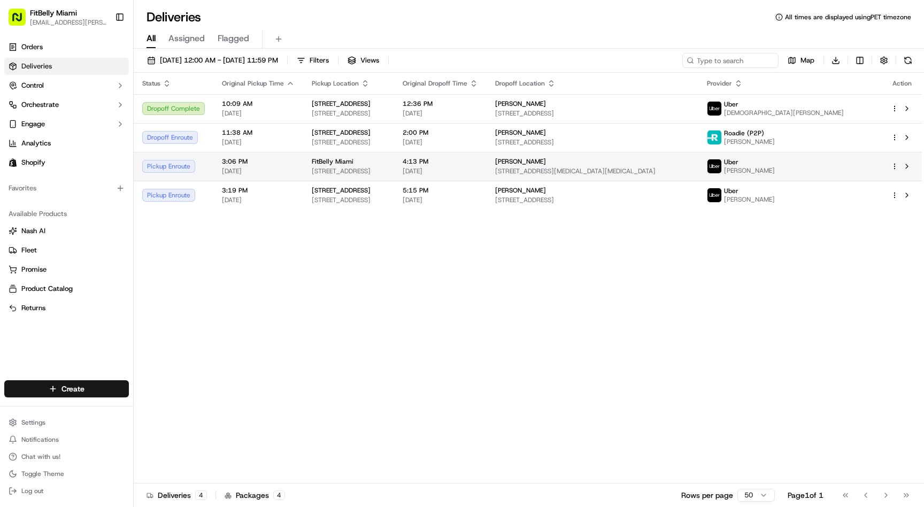
click at [386, 173] on span "[STREET_ADDRESS]" at bounding box center [349, 171] width 74 height 9
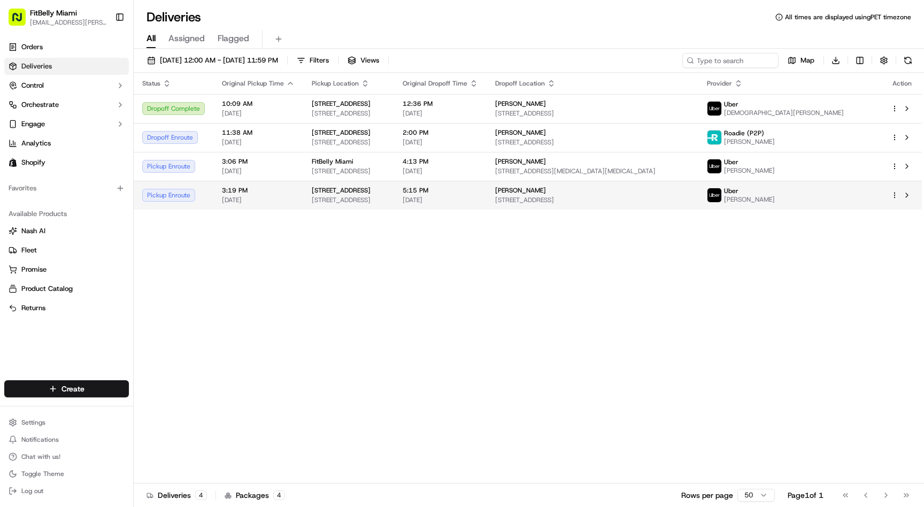
click at [386, 188] on div "[STREET_ADDRESS]" at bounding box center [349, 190] width 74 height 9
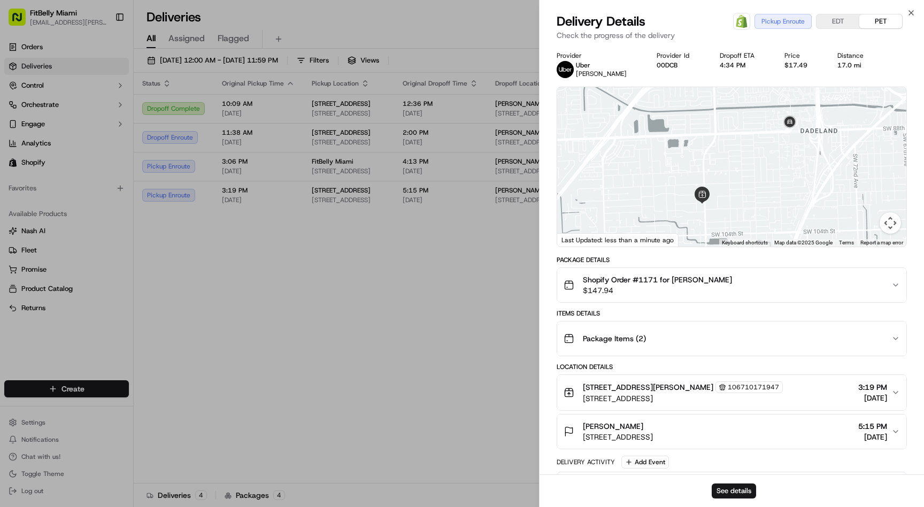
drag, startPoint x: 664, startPoint y: 193, endPoint x: 663, endPoint y: 120, distance: 73.3
click at [663, 120] on div at bounding box center [731, 166] width 349 height 159
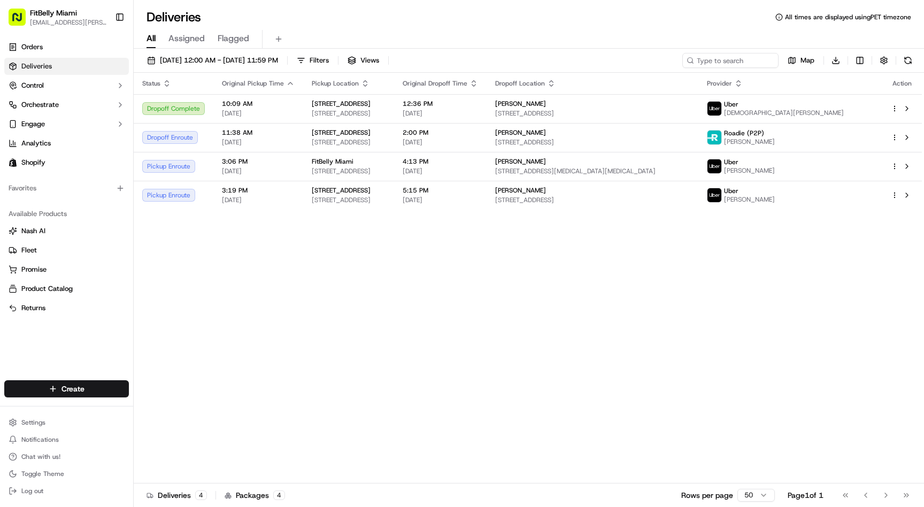
click at [77, 64] on link "Deliveries" at bounding box center [66, 66] width 125 height 17
click at [72, 45] on link "Orders" at bounding box center [66, 47] width 125 height 17
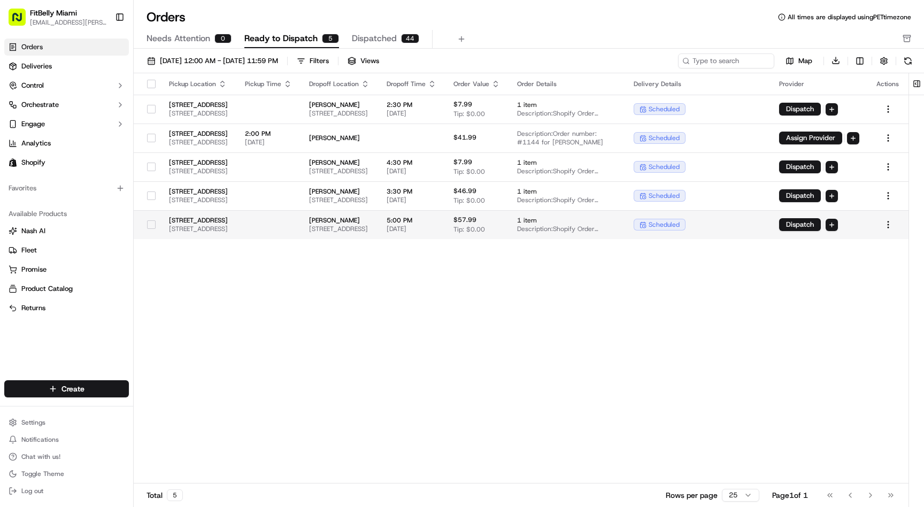
click at [301, 222] on td at bounding box center [268, 224] width 64 height 29
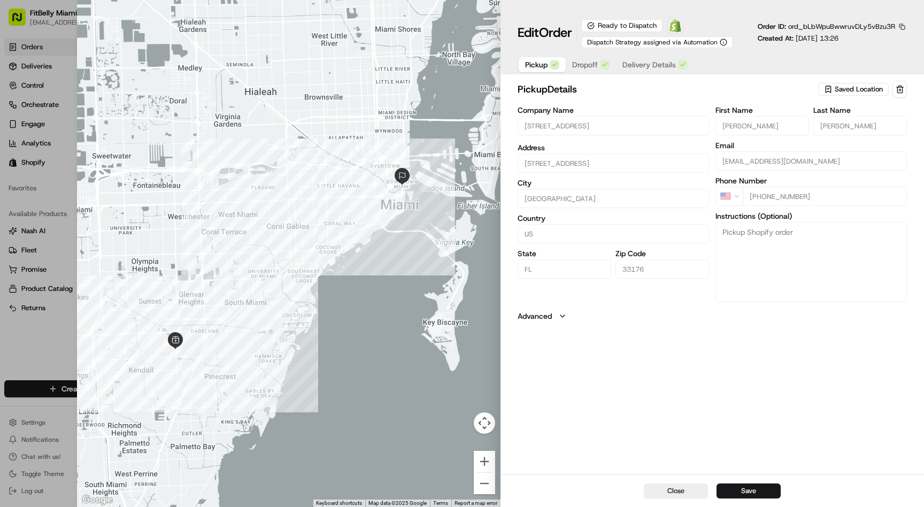
click at [641, 65] on span "Delivery Details" at bounding box center [649, 64] width 53 height 11
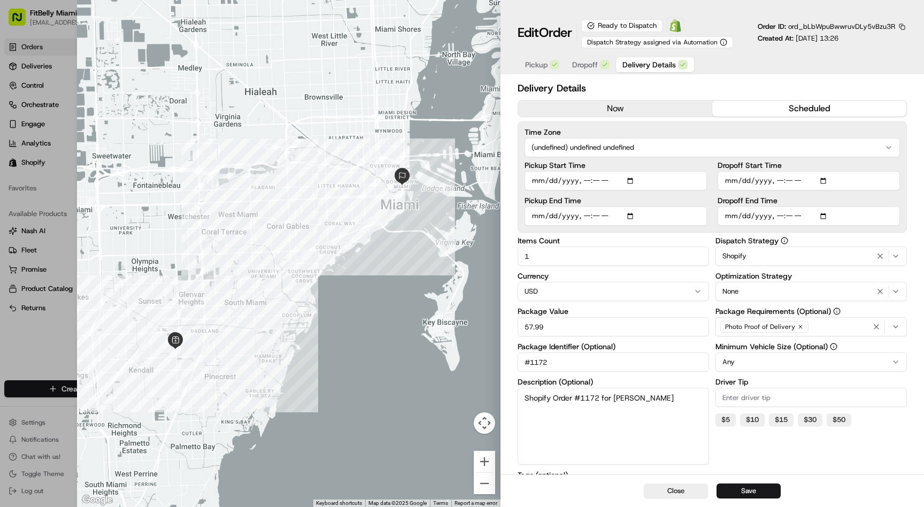
click at [780, 180] on input "Dropoff Start Time" at bounding box center [809, 180] width 182 height 19
type input "[DATE]T15:26"
click at [792, 216] on input "Dropoff End Time" at bounding box center [809, 215] width 182 height 19
type input "[DATE]T17:15"
click at [755, 493] on button "Save" at bounding box center [749, 491] width 64 height 15
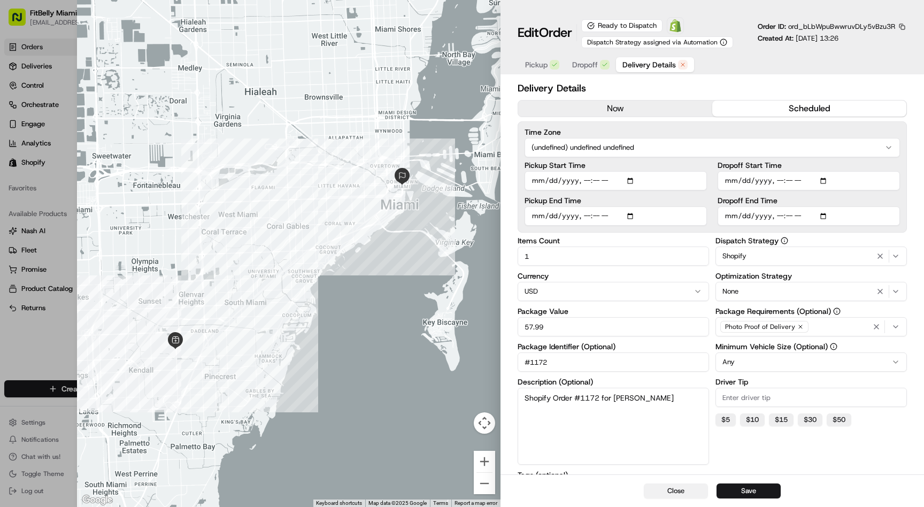
click at [671, 492] on button "Close" at bounding box center [676, 491] width 64 height 15
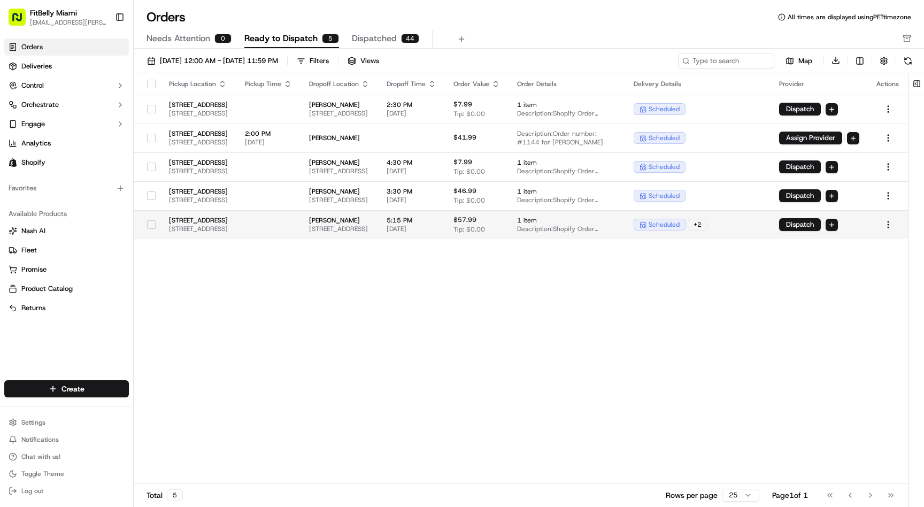
click at [147, 224] on button "button" at bounding box center [151, 224] width 9 height 9
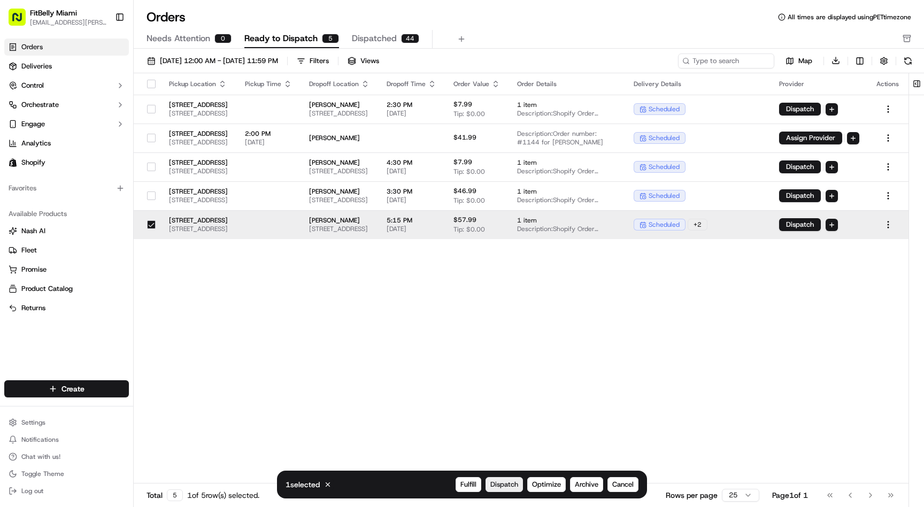
click at [506, 486] on span "Dispatch" at bounding box center [504, 485] width 28 height 10
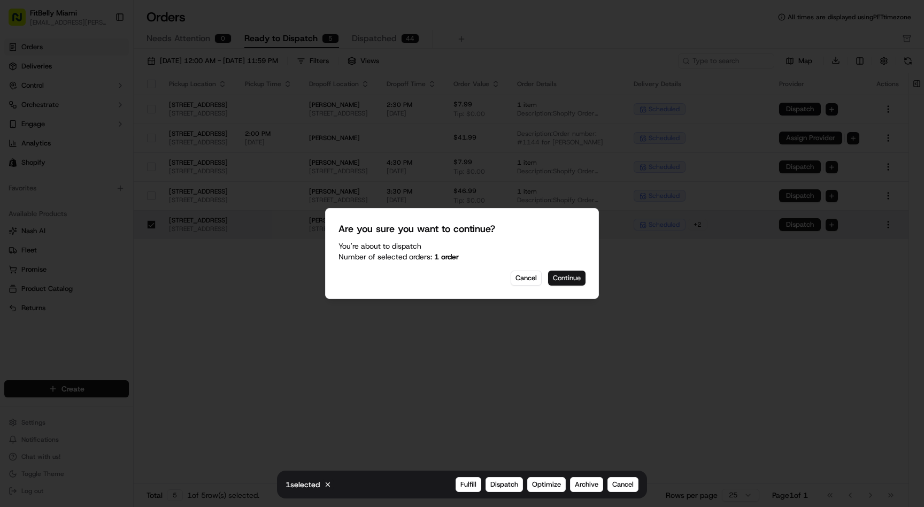
click at [569, 272] on button "Continue" at bounding box center [566, 278] width 37 height 15
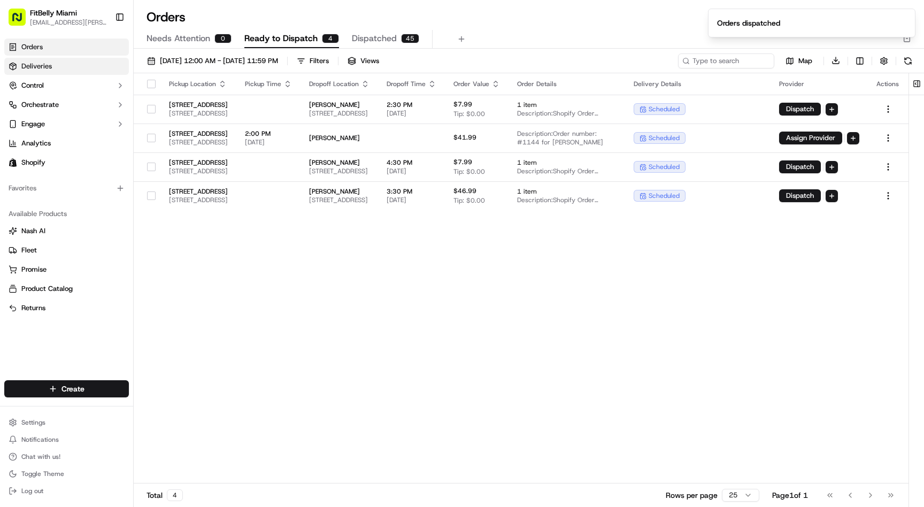
click at [53, 63] on link "Deliveries" at bounding box center [66, 66] width 125 height 17
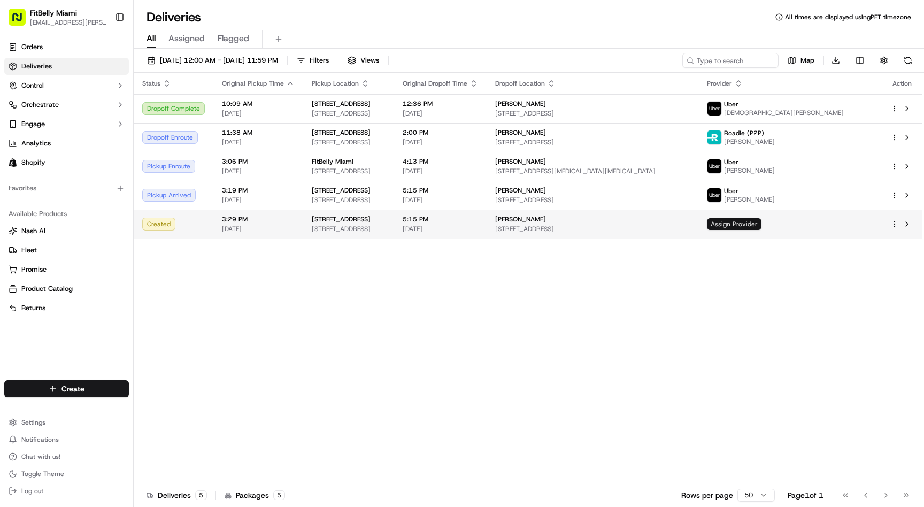
click at [762, 226] on span "Assign Provider" at bounding box center [734, 224] width 55 height 12
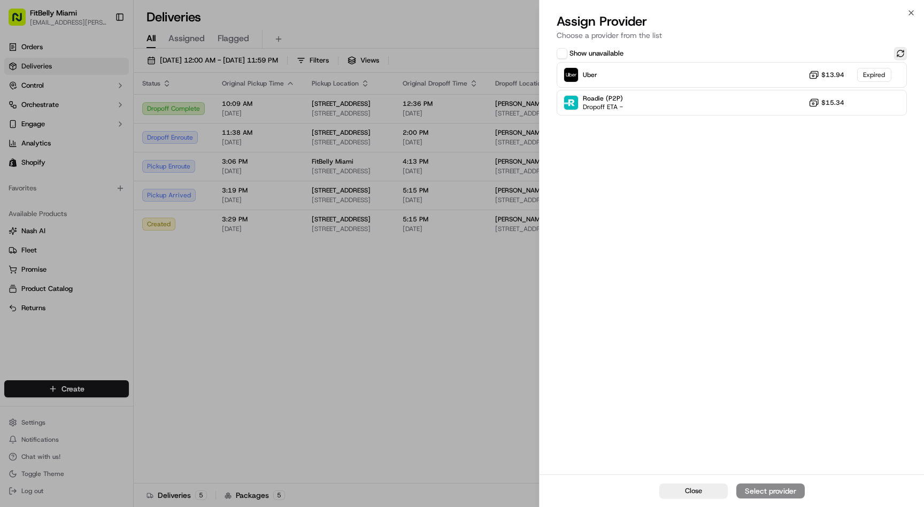
click at [899, 55] on button at bounding box center [900, 53] width 13 height 13
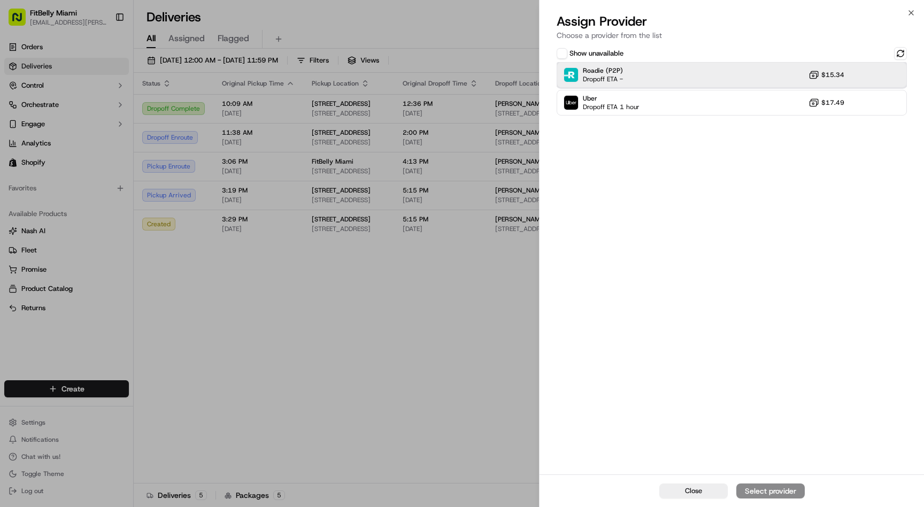
click at [694, 75] on div "Roadie (P2P) Dropoff ETA - $15.34" at bounding box center [732, 75] width 350 height 26
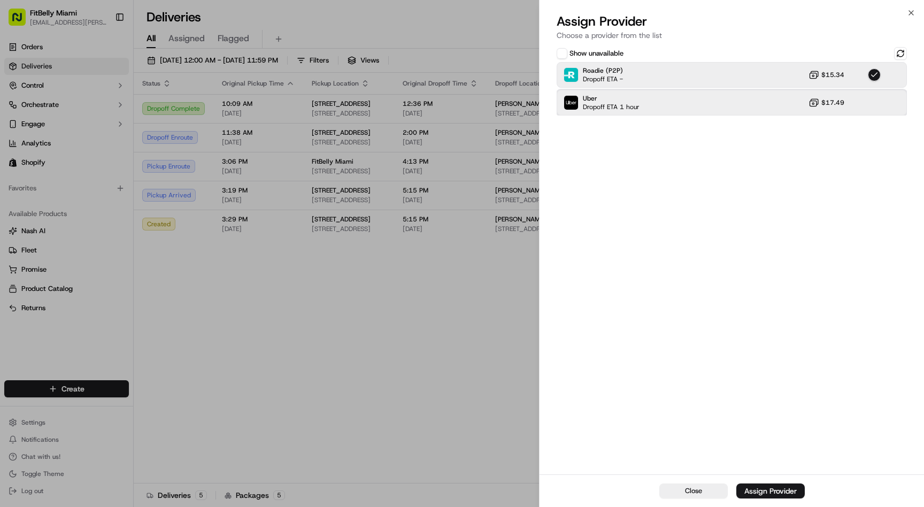
click at [693, 109] on div "Uber Dropoff ETA 1 hour $17.49" at bounding box center [732, 103] width 350 height 26
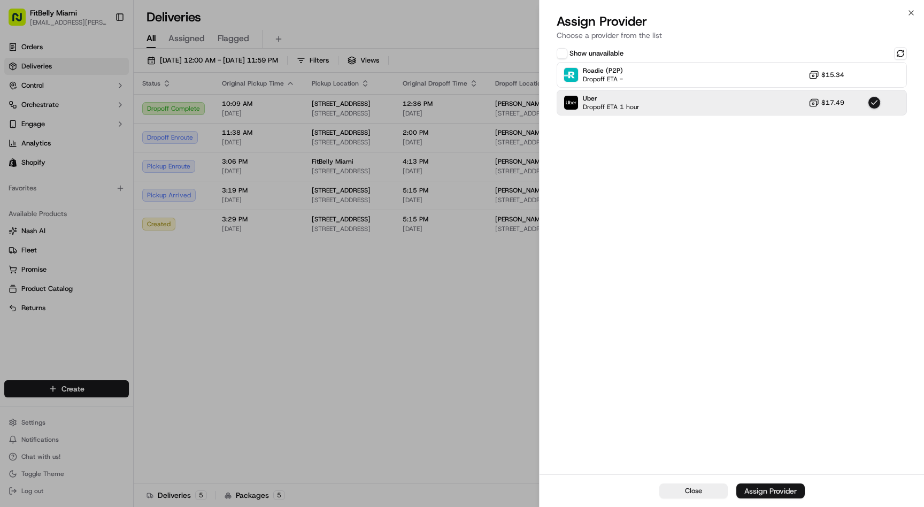
click at [757, 490] on div "Assign Provider" at bounding box center [771, 491] width 52 height 11
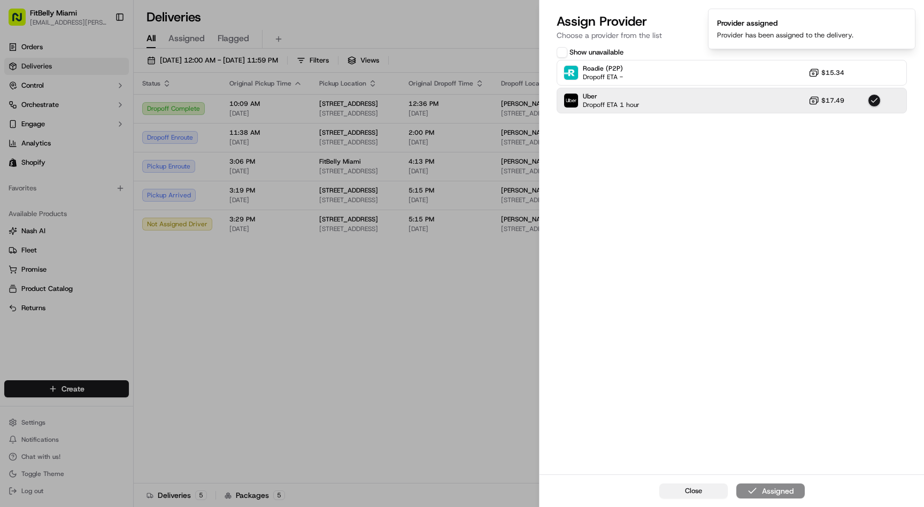
click at [688, 491] on span "Close" at bounding box center [693, 491] width 17 height 10
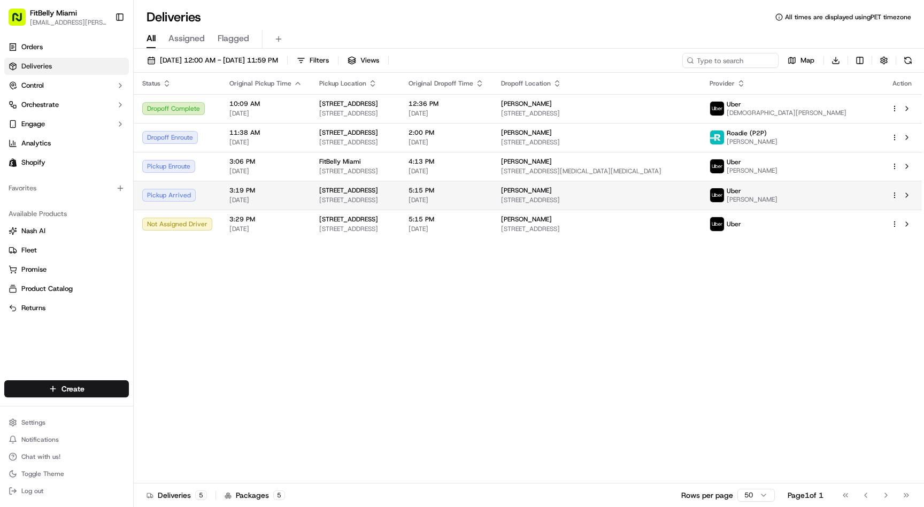
click at [221, 191] on td "3:19 PM [DATE]" at bounding box center [266, 195] width 90 height 29
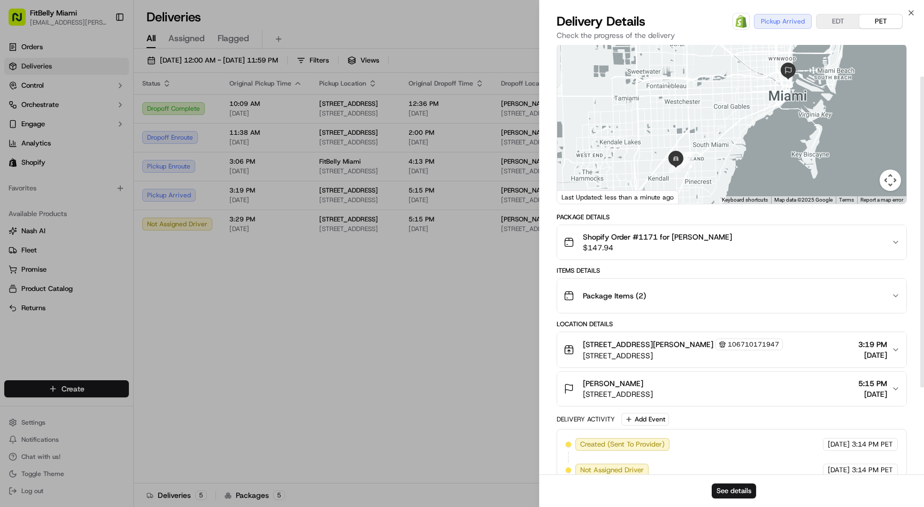
scroll to position [51, 0]
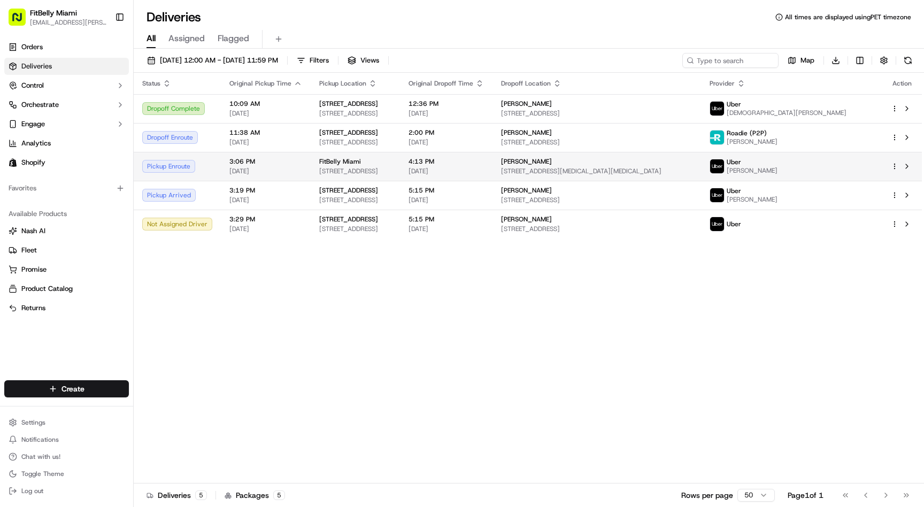
click at [227, 166] on td "3:06 PM [DATE]" at bounding box center [266, 166] width 90 height 29
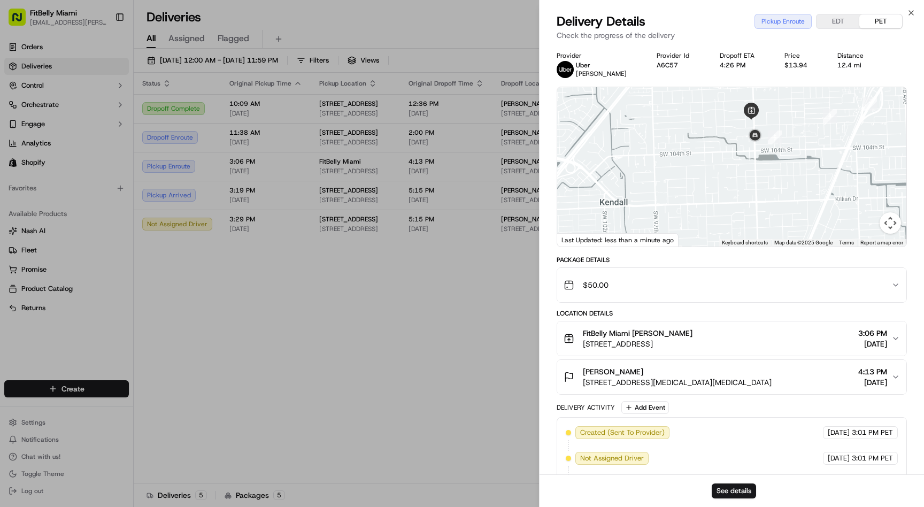
drag, startPoint x: 731, startPoint y: 160, endPoint x: 731, endPoint y: 196, distance: 35.8
click at [731, 196] on div at bounding box center [731, 166] width 349 height 159
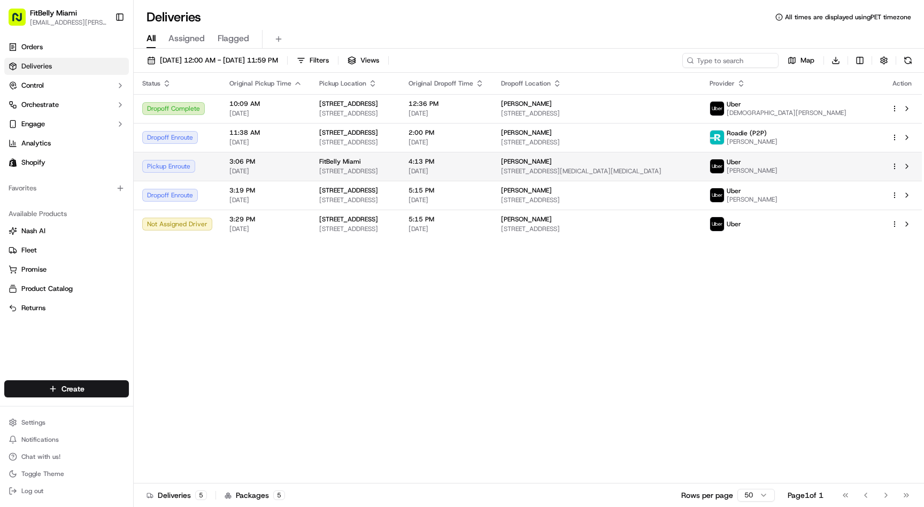
click at [204, 167] on div "Pickup Enroute" at bounding box center [177, 166] width 70 height 13
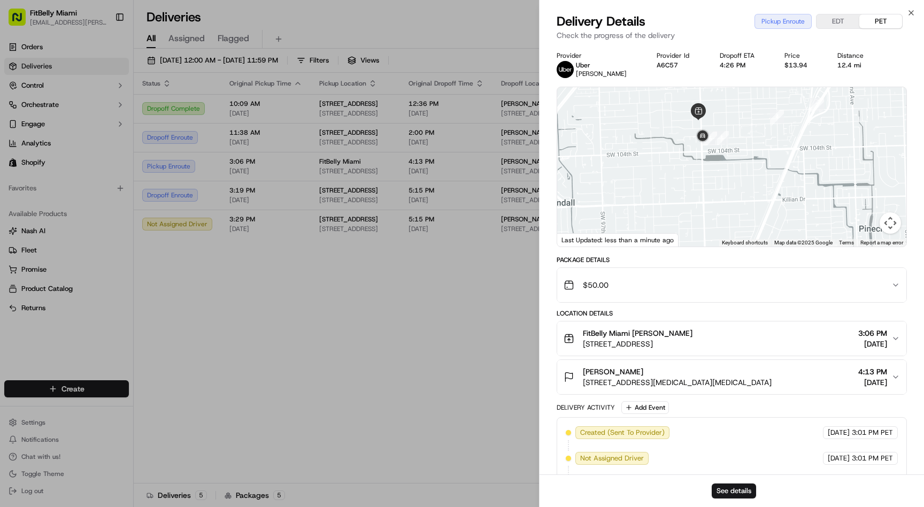
drag, startPoint x: 692, startPoint y: 167, endPoint x: 720, endPoint y: 191, distance: 37.2
click at [720, 191] on div at bounding box center [731, 166] width 349 height 159
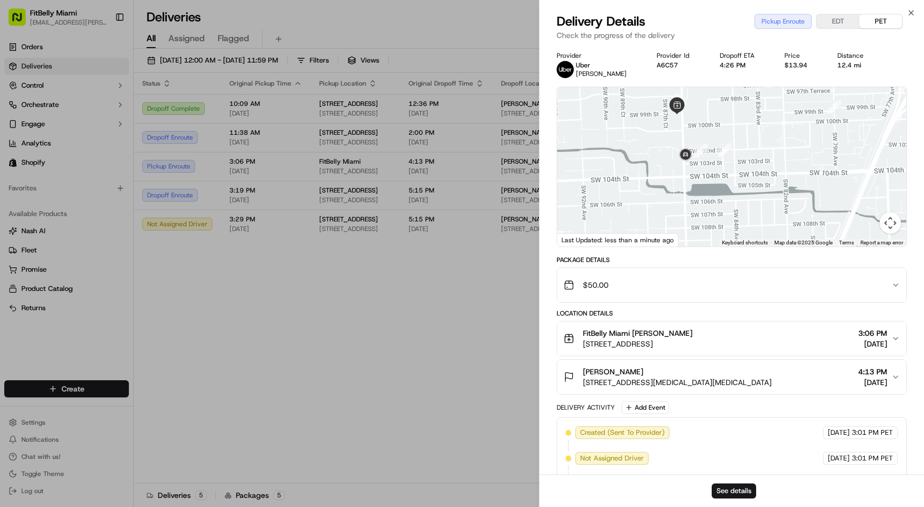
drag, startPoint x: 720, startPoint y: 191, endPoint x: 721, endPoint y: 269, distance: 78.1
click at [721, 269] on div "Provider [PERSON_NAME] Provider Id A6C57 Dropoff ETA 4:26 PM Price $13.94 Dista…" at bounding box center [732, 301] width 350 height 500
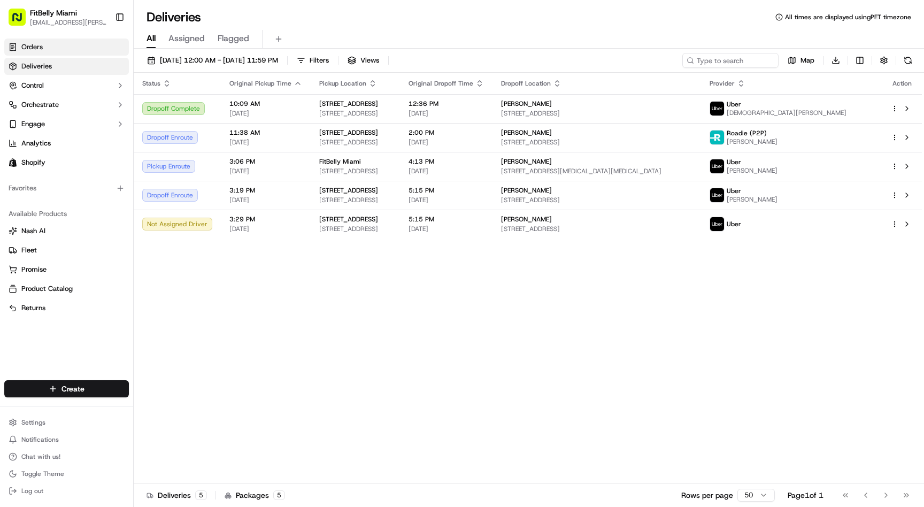
click at [87, 40] on link "Orders" at bounding box center [66, 47] width 125 height 17
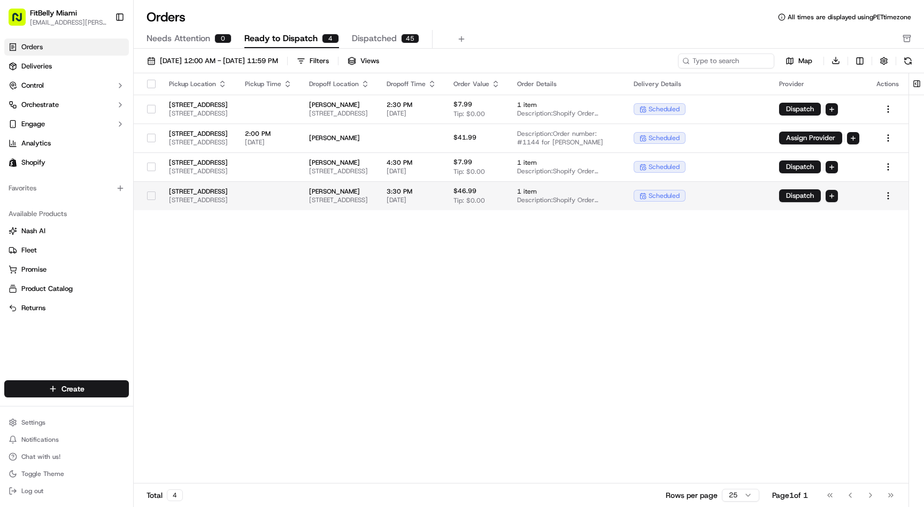
click at [301, 194] on td at bounding box center [268, 195] width 64 height 29
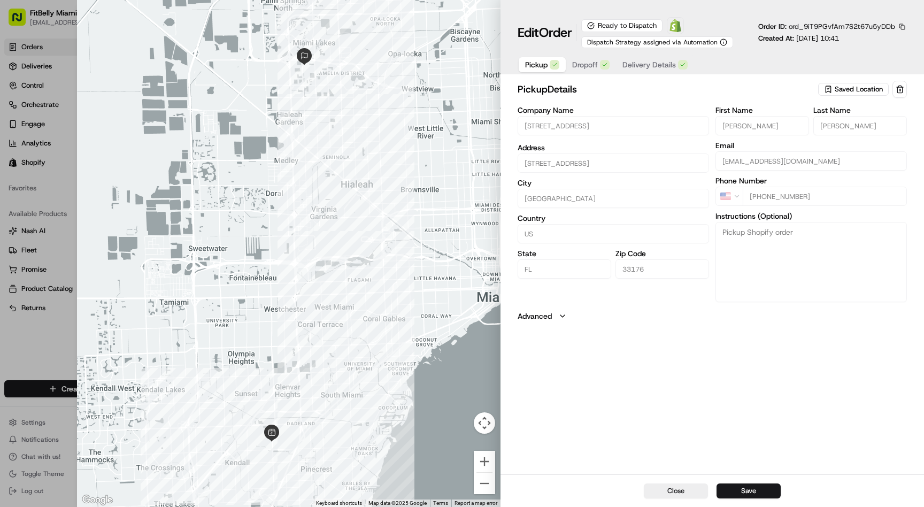
click at [648, 65] on span "Delivery Details" at bounding box center [649, 64] width 53 height 11
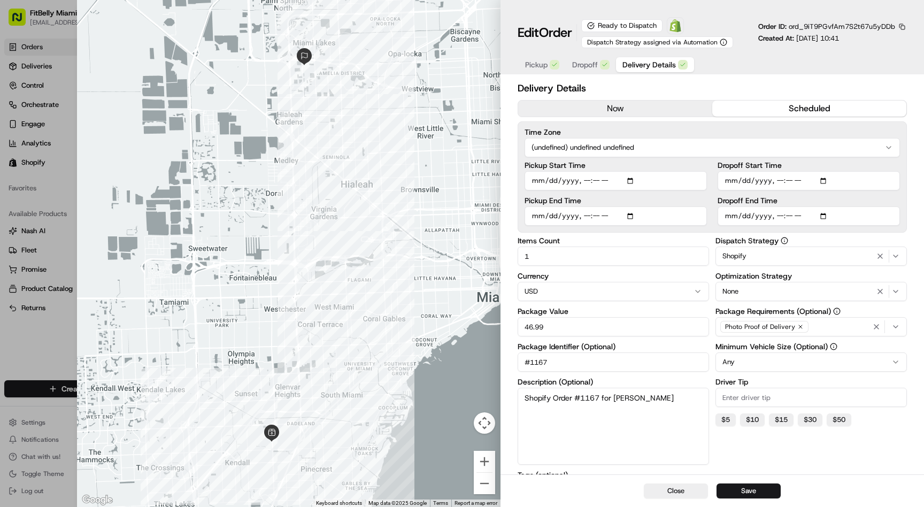
click at [747, 181] on input "Dropoff Start Time" at bounding box center [809, 180] width 182 height 19
click at [726, 181] on input "Dropoff Start Time" at bounding box center [809, 180] width 182 height 19
type input "[DATE]T12:30"
click at [730, 217] on input "Dropoff End Time" at bounding box center [809, 215] width 182 height 19
type input "[DATE]T15:30"
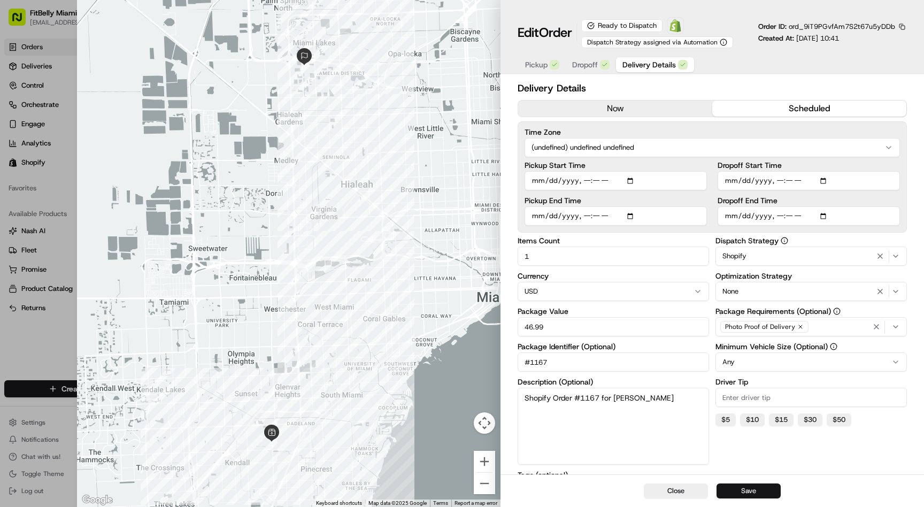
click at [750, 490] on button "Save" at bounding box center [749, 491] width 64 height 15
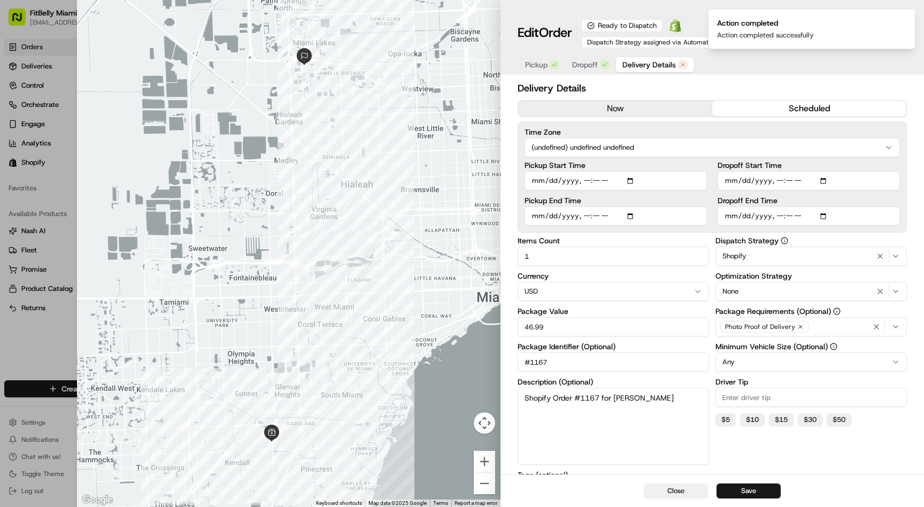
click at [679, 490] on button "Close" at bounding box center [676, 491] width 64 height 15
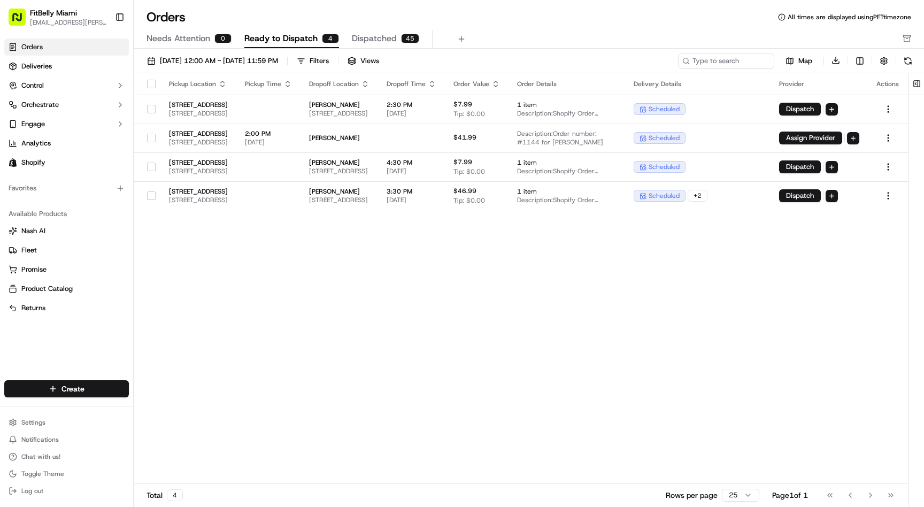
click at [302, 307] on div "Pickup Location Pickup Time Dropoff Location Dropoff Time Order Value Order Det…" at bounding box center [521, 278] width 775 height 411
click at [252, 60] on span "[DATE] 12:00 AM - [DATE] 11:59 PM" at bounding box center [219, 61] width 118 height 10
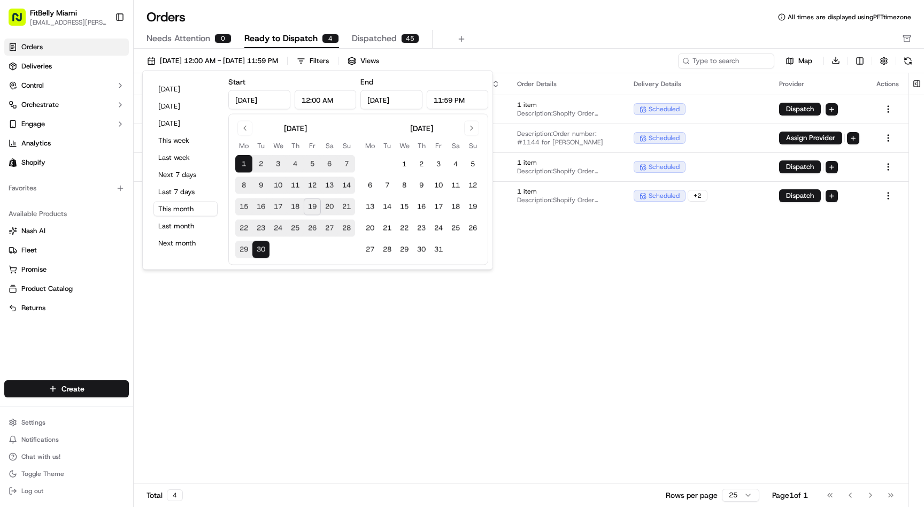
click at [330, 209] on button "20" at bounding box center [329, 206] width 17 height 17
type input "[DATE]"
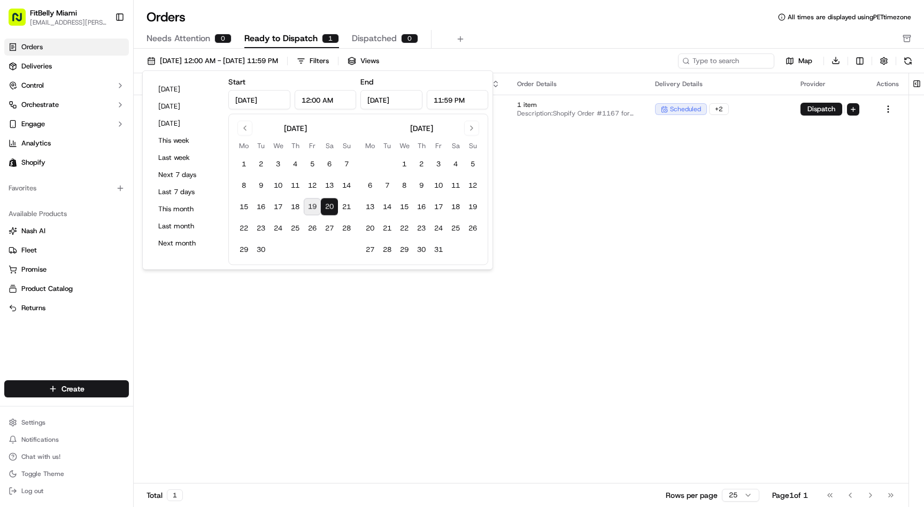
click at [334, 326] on div "Pickup Location Pickup Time Dropoff Location Dropoff Time Order Value Order Det…" at bounding box center [521, 278] width 775 height 411
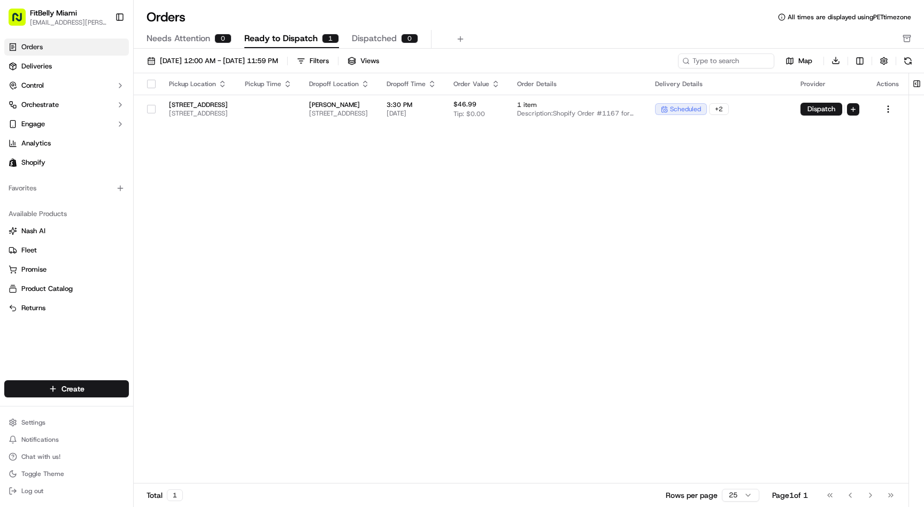
click at [63, 51] on link "Orders" at bounding box center [66, 47] width 125 height 17
click at [249, 56] on span "[DATE] 12:00 AM - [DATE] 11:59 PM" at bounding box center [219, 61] width 118 height 10
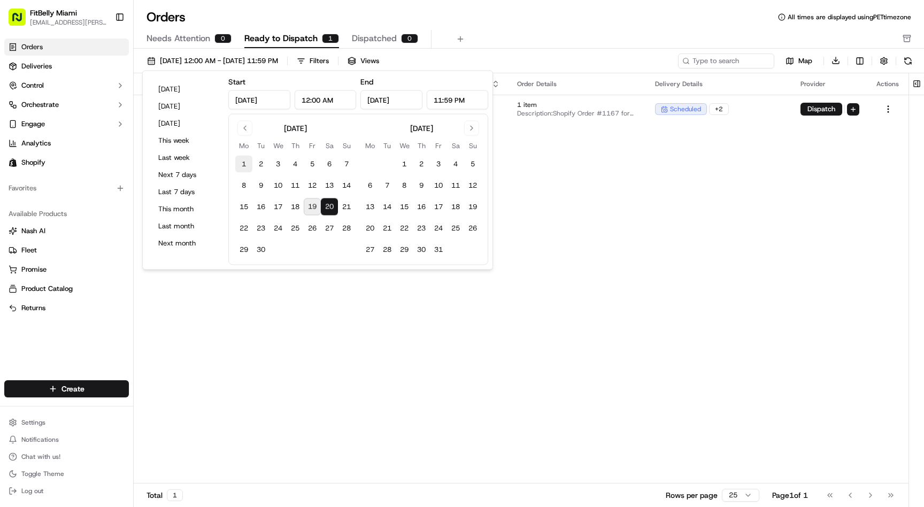
click at [247, 162] on button "1" at bounding box center [243, 164] width 17 height 17
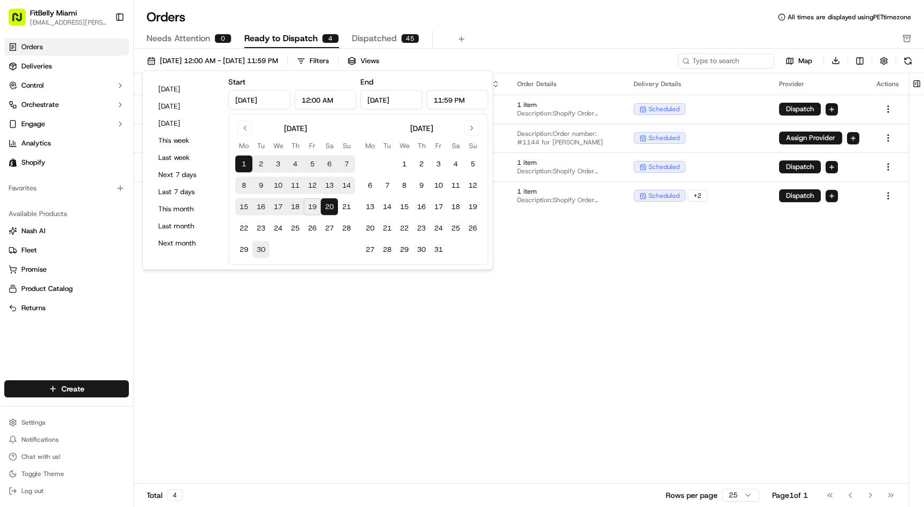
click at [263, 251] on button "30" at bounding box center [260, 249] width 17 height 17
type input "[DATE]"
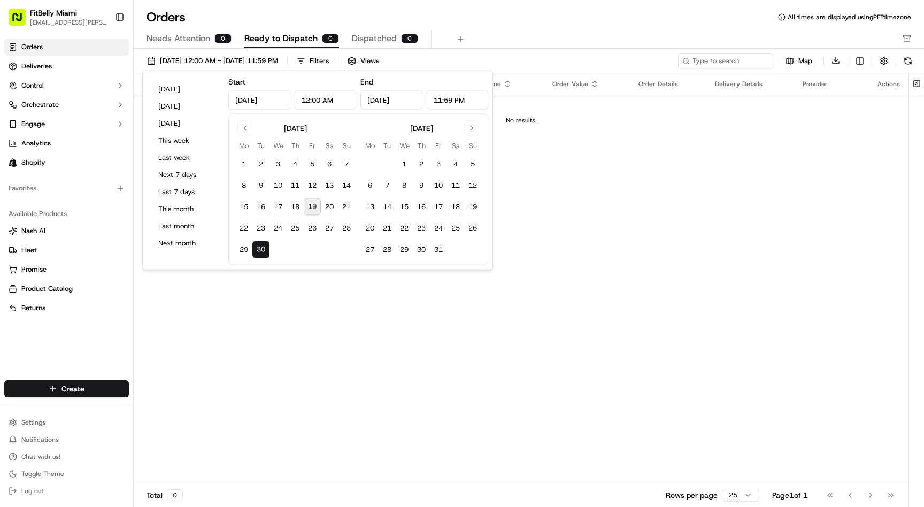
click at [341, 316] on div "Pickup Location Pickup Time Dropoff Location Dropoff Time Order Value Order Det…" at bounding box center [521, 278] width 775 height 411
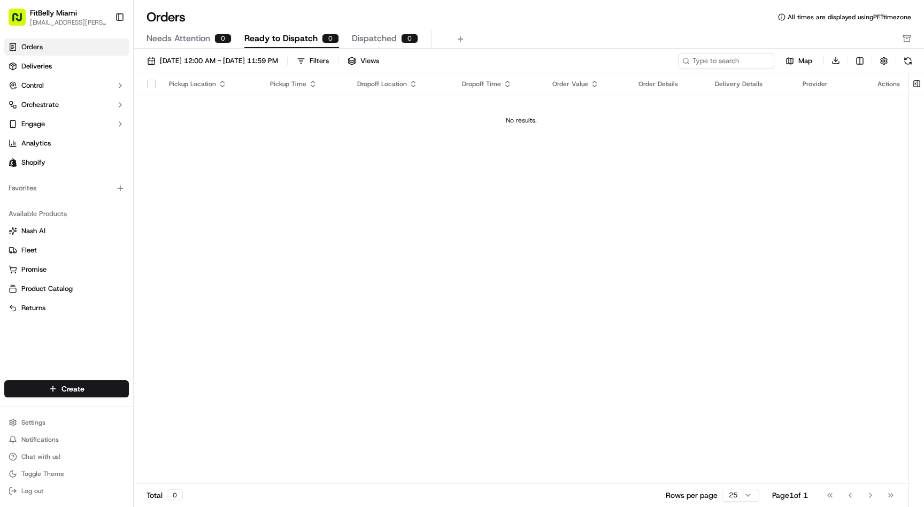
click at [90, 49] on link "Orders" at bounding box center [66, 47] width 125 height 17
click at [200, 64] on span "[DATE] 12:00 AM - [DATE] 11:59 PM" at bounding box center [219, 61] width 118 height 10
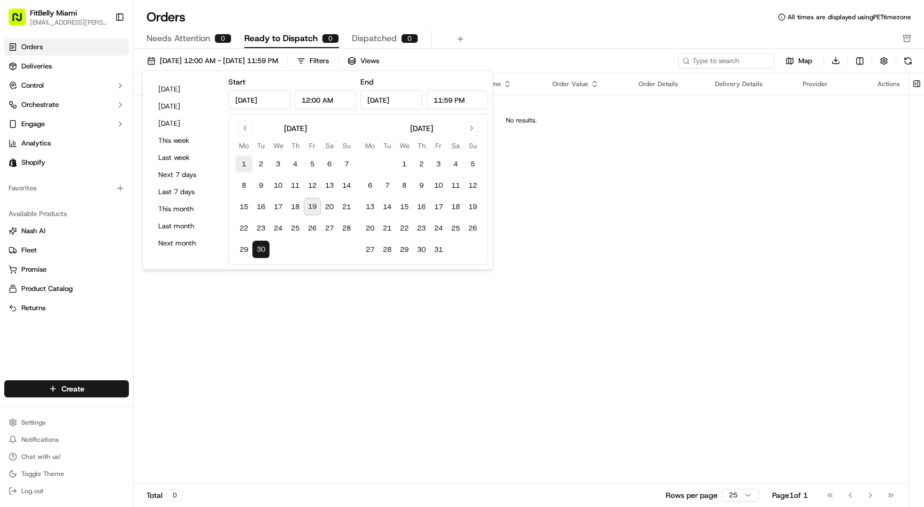
click at [243, 162] on button "1" at bounding box center [243, 164] width 17 height 17
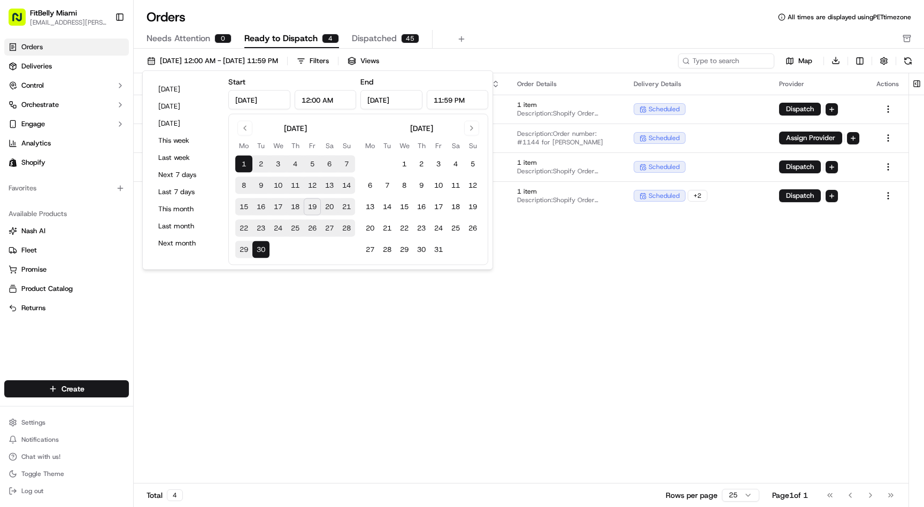
click at [313, 208] on button "19" at bounding box center [312, 206] width 17 height 17
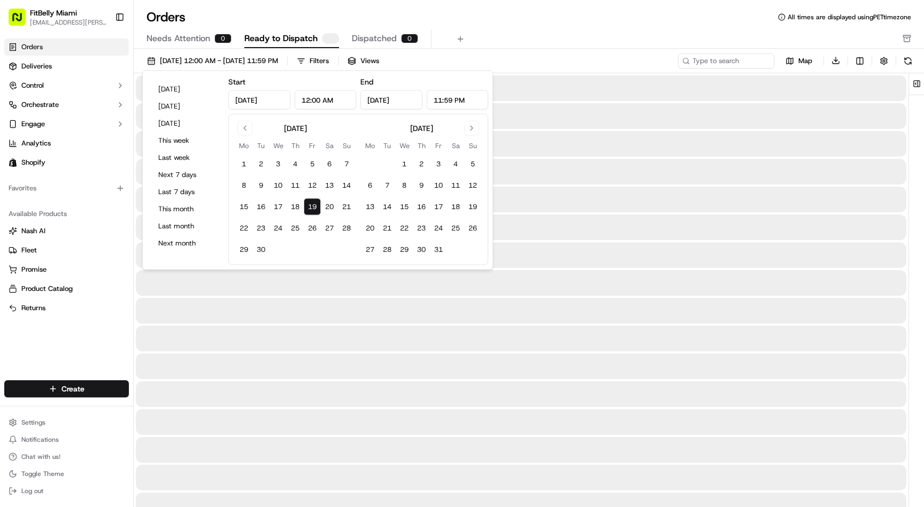
type input "[DATE]"
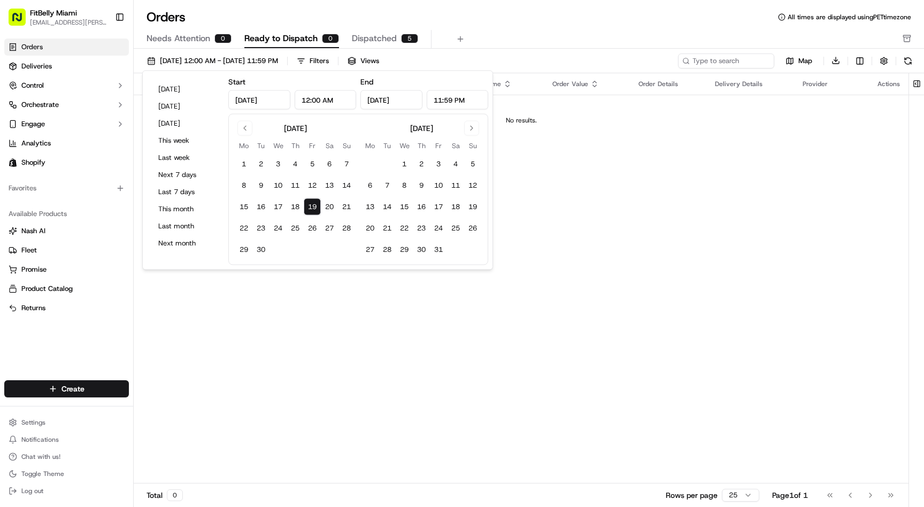
click at [262, 95] on input "[DATE]" at bounding box center [259, 99] width 62 height 19
click at [243, 162] on button "1" at bounding box center [243, 164] width 17 height 17
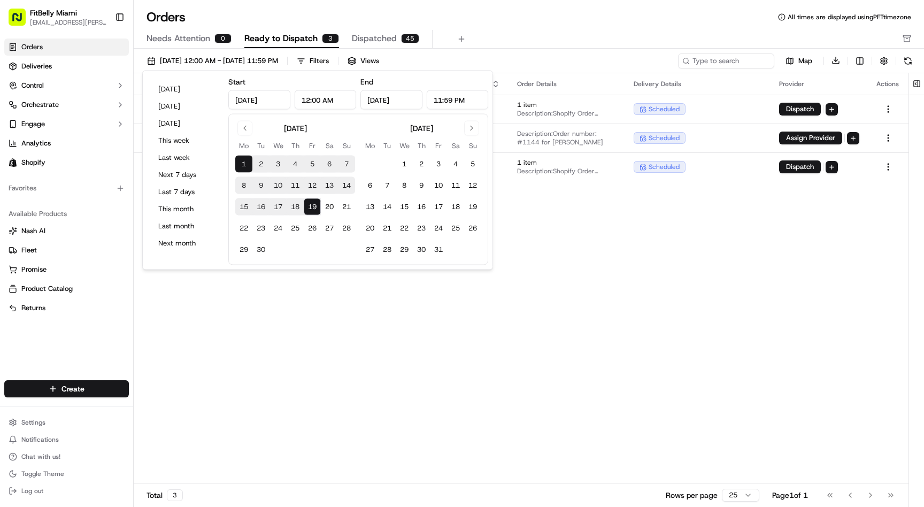
click at [393, 103] on input "[DATE]" at bounding box center [391, 99] width 62 height 19
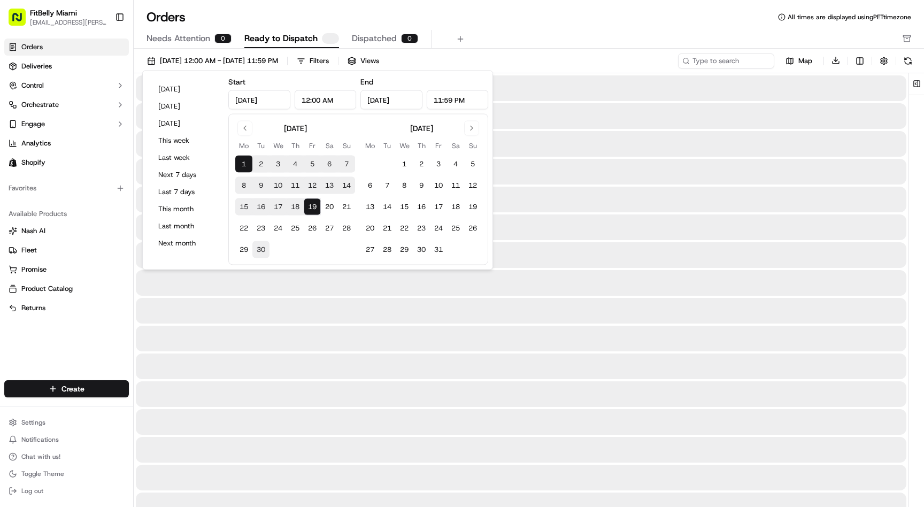
click at [262, 253] on button "30" at bounding box center [260, 249] width 17 height 17
type input "[DATE]"
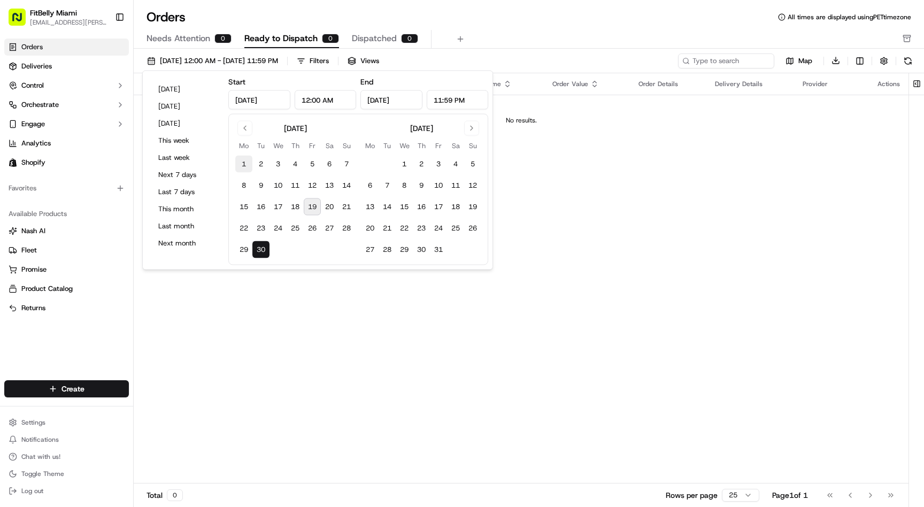
click at [244, 165] on button "1" at bounding box center [243, 164] width 17 height 17
type input "[DATE]"
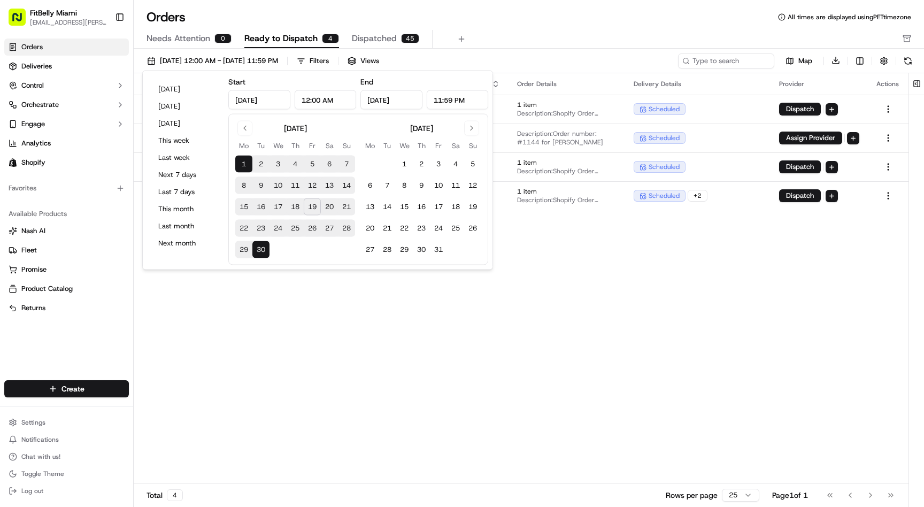
click at [331, 341] on div "Pickup Location Pickup Time Dropoff Location Dropoff Time Order Value Order Det…" at bounding box center [521, 278] width 775 height 411
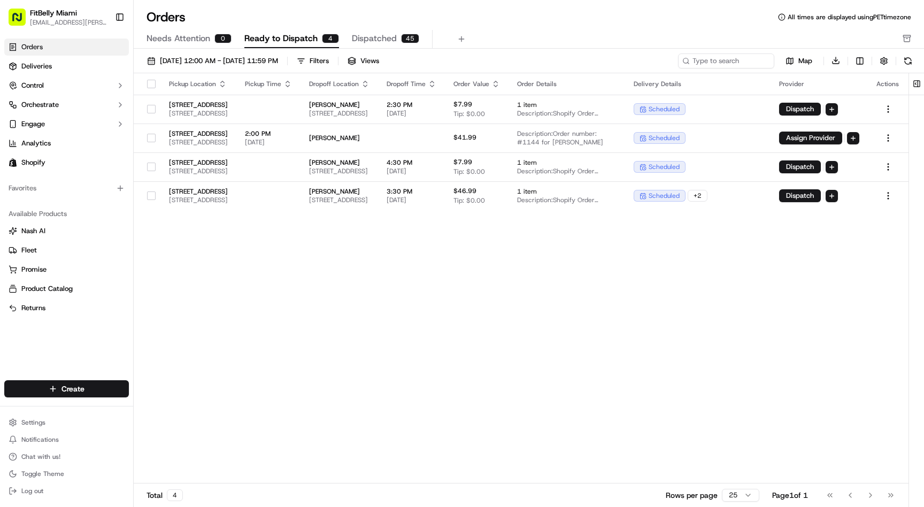
click at [477, 17] on div "Orders All times are displayed using PET timezone" at bounding box center [529, 17] width 791 height 17
click at [60, 43] on link "Orders" at bounding box center [66, 47] width 125 height 17
click at [41, 59] on link "Deliveries" at bounding box center [66, 66] width 125 height 17
